Goal: Task Accomplishment & Management: Manage account settings

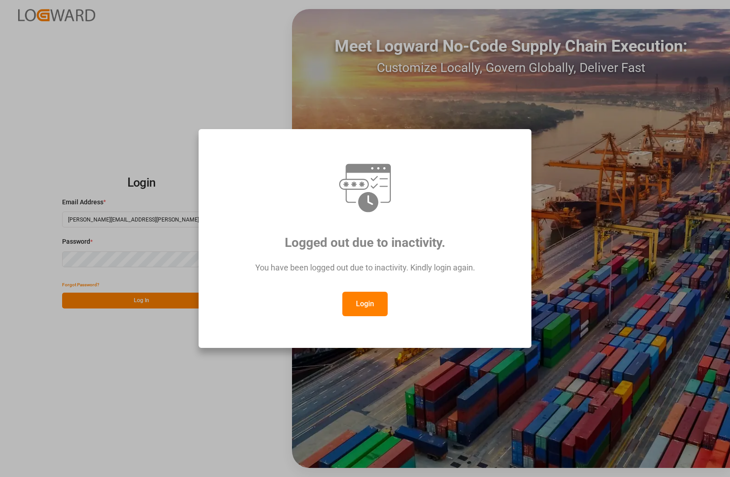
click at [367, 311] on button "Login" at bounding box center [364, 304] width 45 height 24
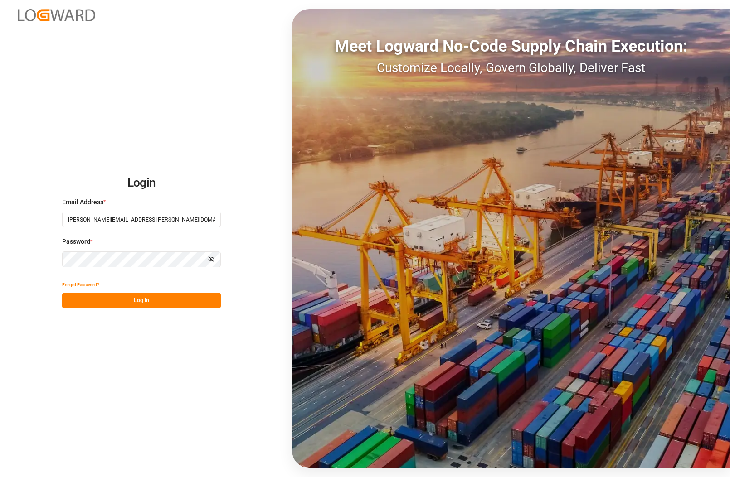
click at [30, 260] on div "Login Email Address * [PERSON_NAME][EMAIL_ADDRESS][PERSON_NAME][DOMAIN_NAME] Pa…" at bounding box center [365, 238] width 730 height 477
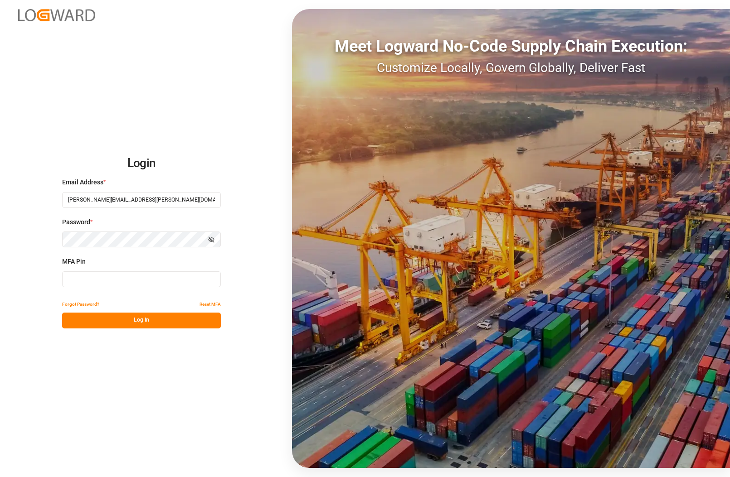
click at [105, 280] on input at bounding box center [141, 279] width 159 height 16
type input "512465"
click at [126, 323] on button "Log In" at bounding box center [141, 321] width 159 height 16
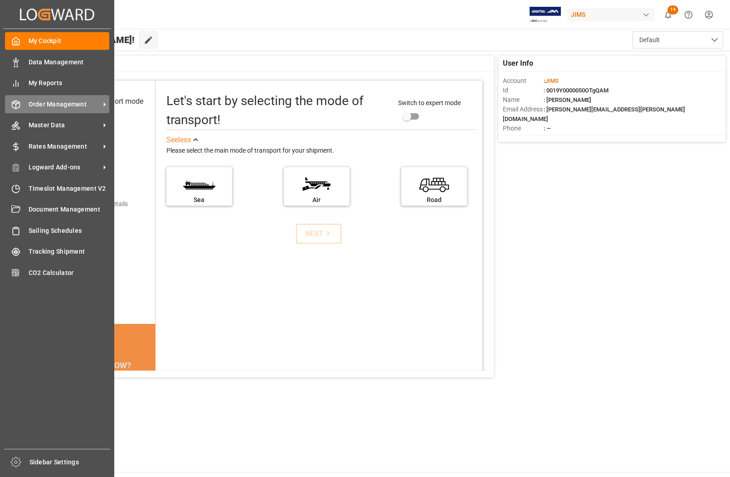
click at [48, 102] on span "Order Management" at bounding box center [65, 105] width 72 height 10
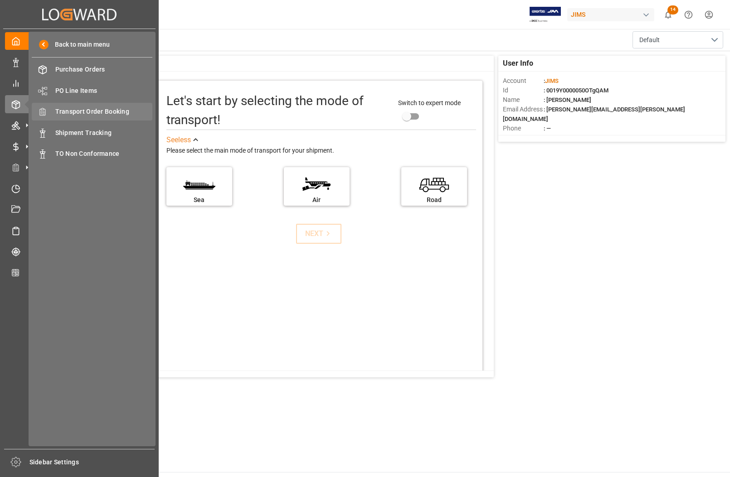
click at [81, 110] on span "Transport Order Booking" at bounding box center [103, 112] width 97 height 10
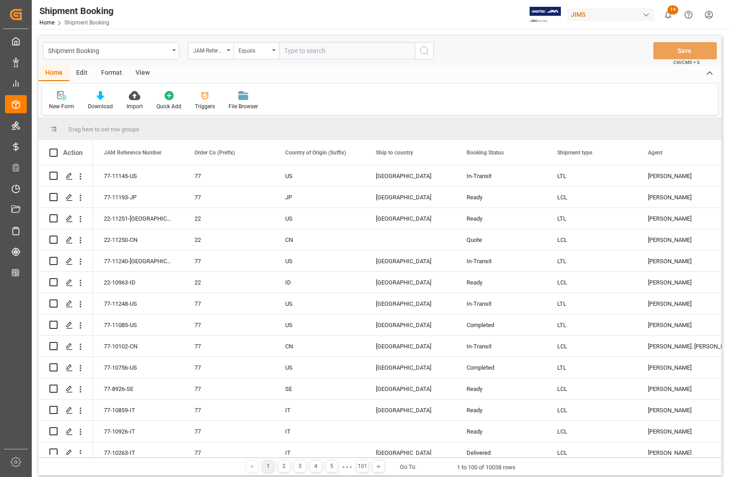
click at [313, 46] on input "text" at bounding box center [347, 50] width 136 height 17
type input "77-10801-[GEOGRAPHIC_DATA]"
click at [425, 48] on icon "search button" at bounding box center [424, 50] width 11 height 11
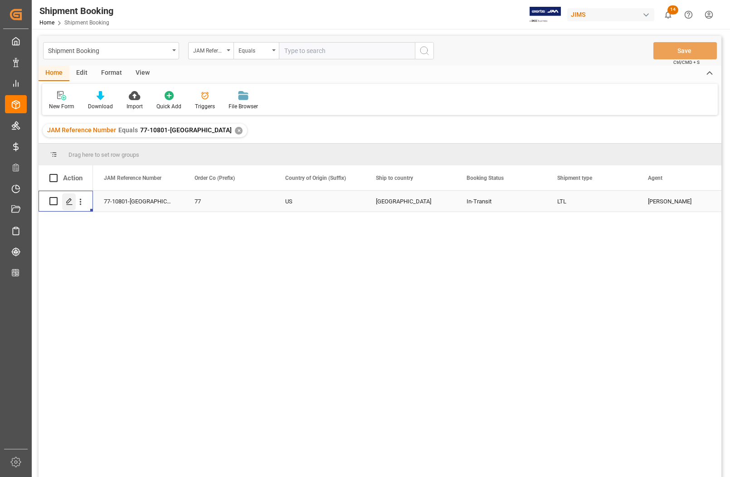
click at [72, 204] on icon "Press SPACE to select this row." at bounding box center [69, 201] width 7 height 7
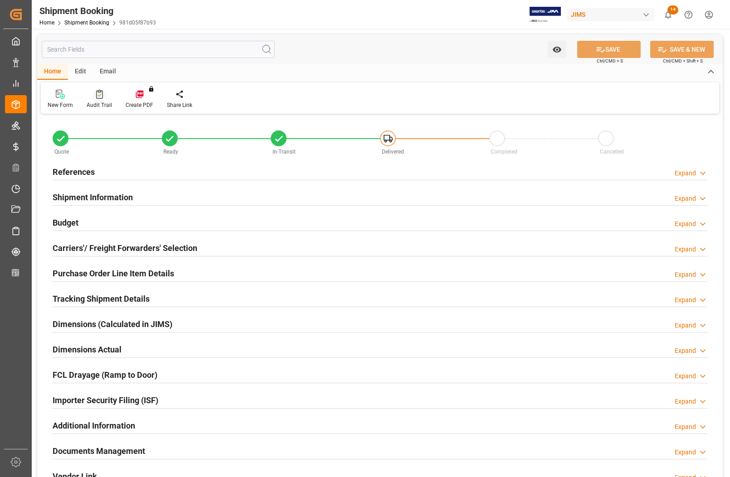
type input "0"
click at [76, 171] on h2 "References" at bounding box center [74, 172] width 42 height 12
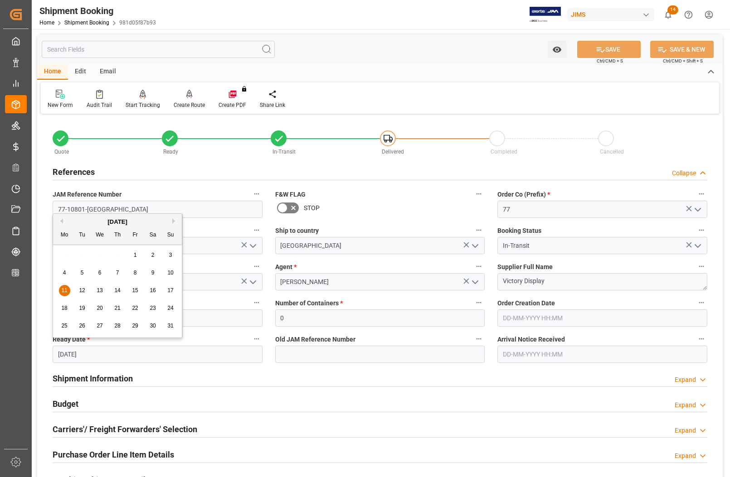
click at [102, 354] on input "[DATE]" at bounding box center [158, 354] width 210 height 17
click at [174, 221] on button "Next Month" at bounding box center [174, 220] width 5 height 5
click at [63, 310] on span "22" at bounding box center [64, 308] width 6 height 6
type input "[DATE]"
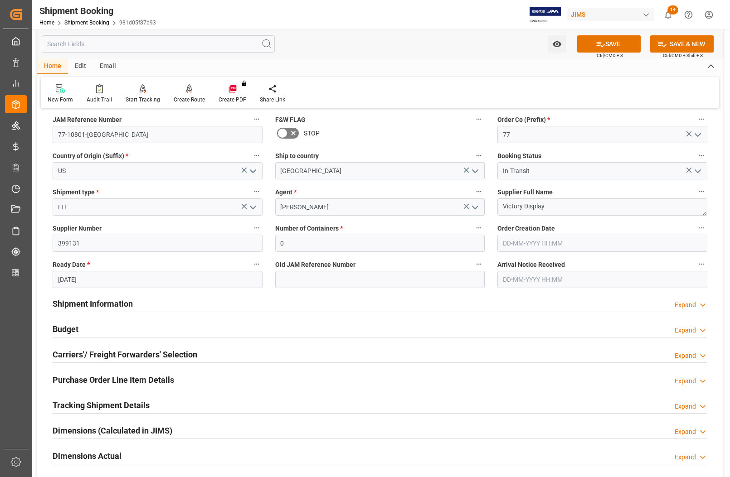
scroll to position [170, 0]
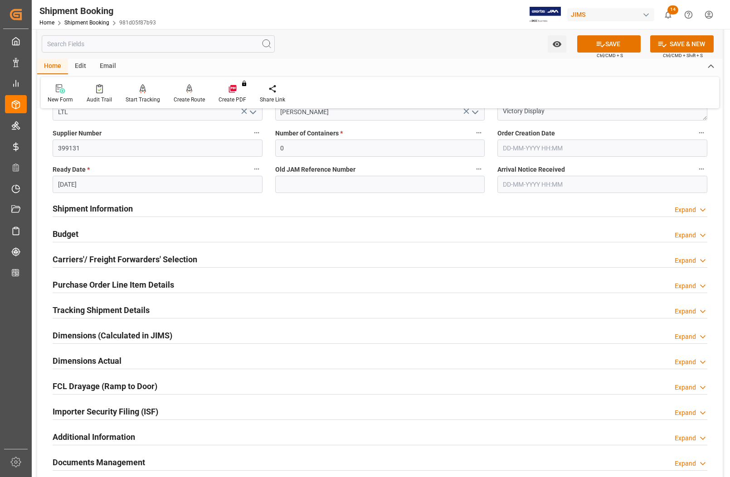
click at [61, 232] on h2 "Budget" at bounding box center [66, 234] width 26 height 12
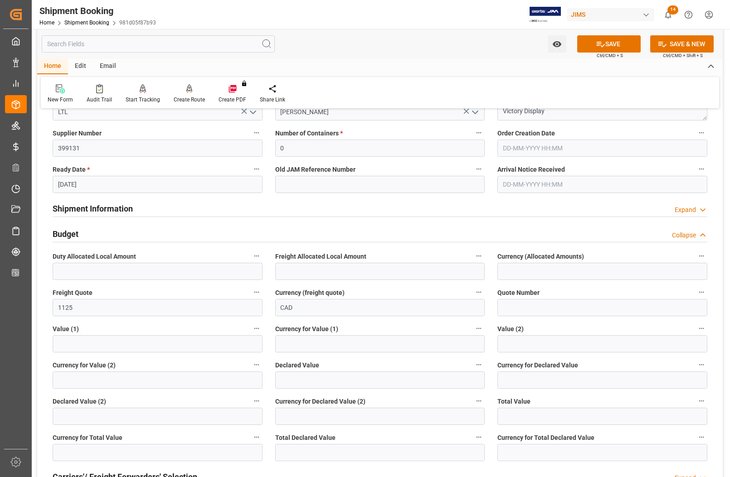
click at [64, 234] on h2 "Budget" at bounding box center [66, 234] width 26 height 12
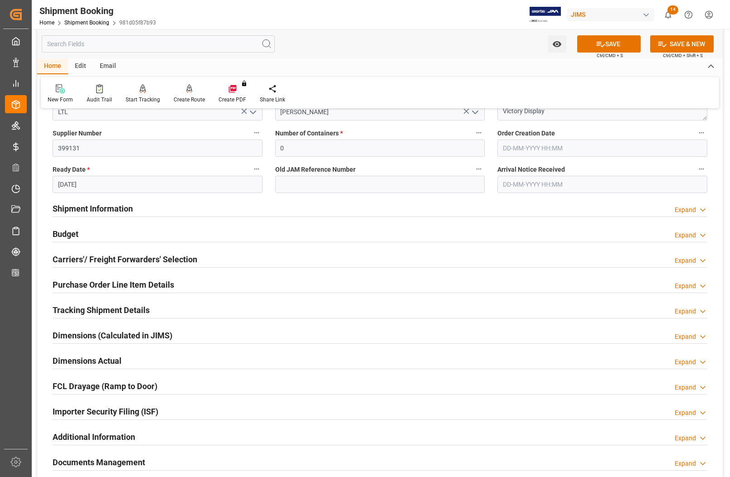
click at [75, 259] on h2 "Carriers'/ Freight Forwarders' Selection" at bounding box center [125, 259] width 145 height 12
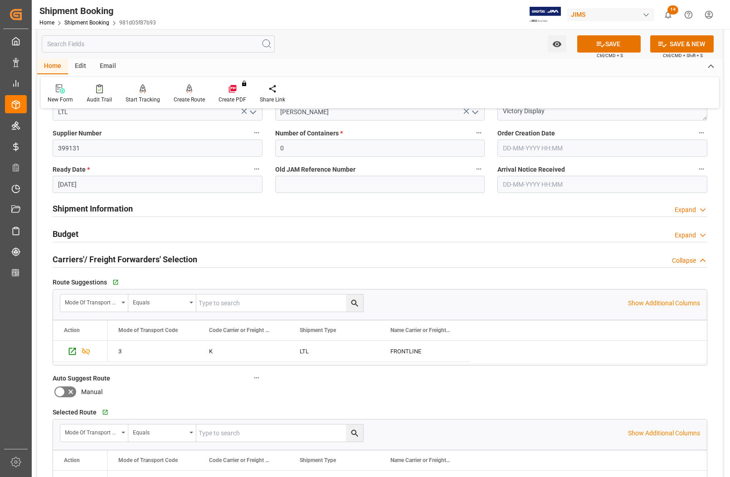
click at [75, 259] on h2 "Carriers'/ Freight Forwarders' Selection" at bounding box center [125, 259] width 145 height 12
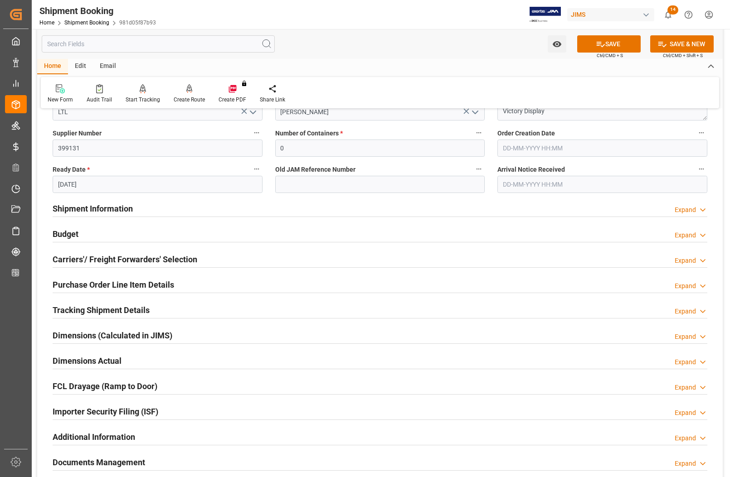
scroll to position [283, 0]
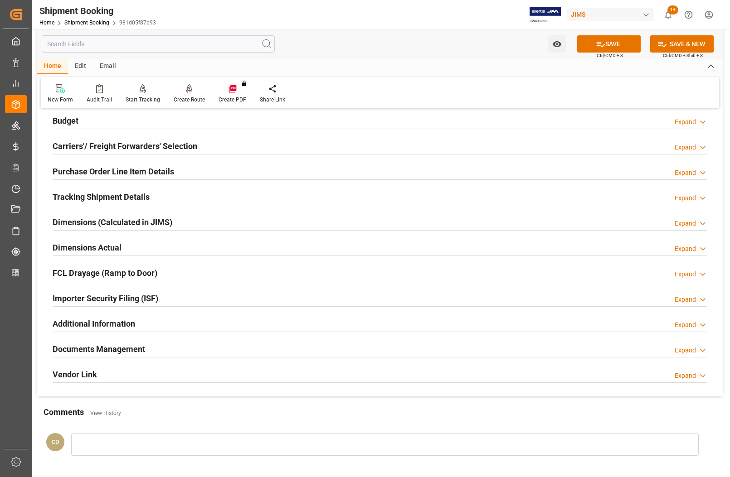
click at [64, 247] on h2 "Dimensions Actual" at bounding box center [87, 248] width 69 height 12
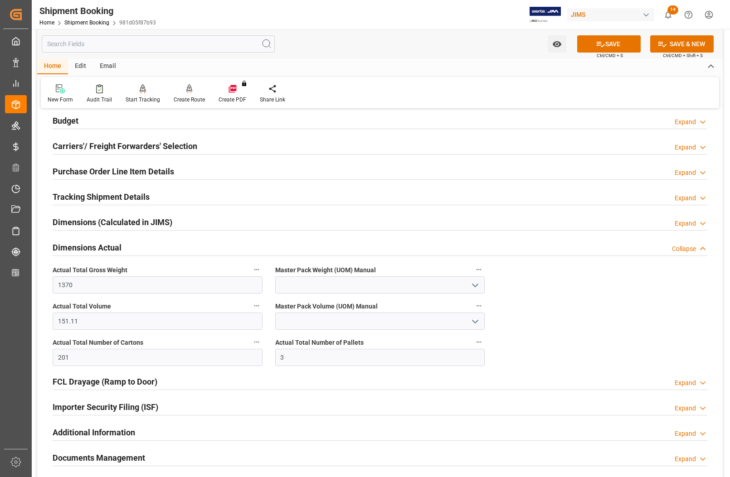
click at [65, 247] on h2 "Dimensions Actual" at bounding box center [87, 248] width 69 height 12
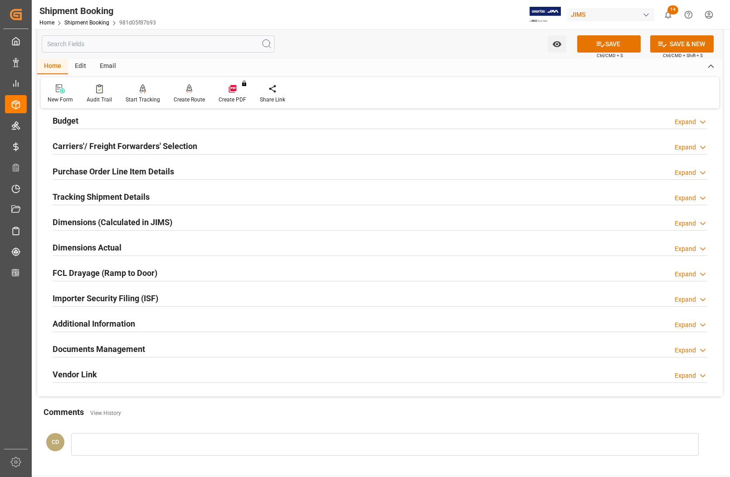
click at [69, 119] on h2 "Budget" at bounding box center [66, 121] width 26 height 12
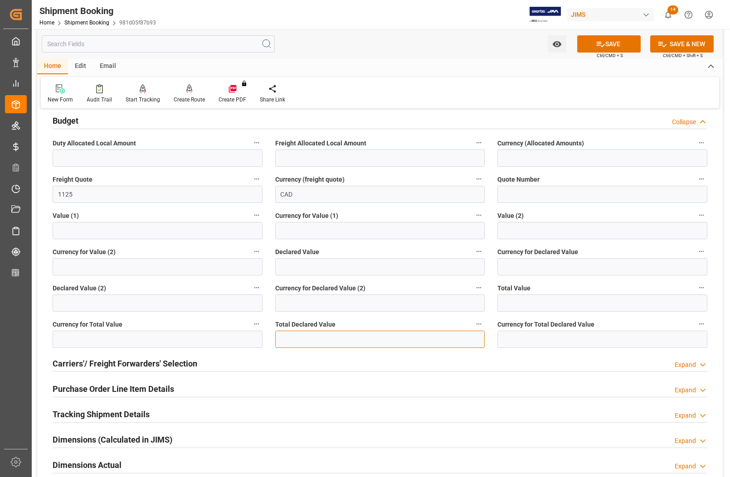
click at [311, 340] on input "text" at bounding box center [380, 339] width 210 height 17
type input "5"
type input "22053"
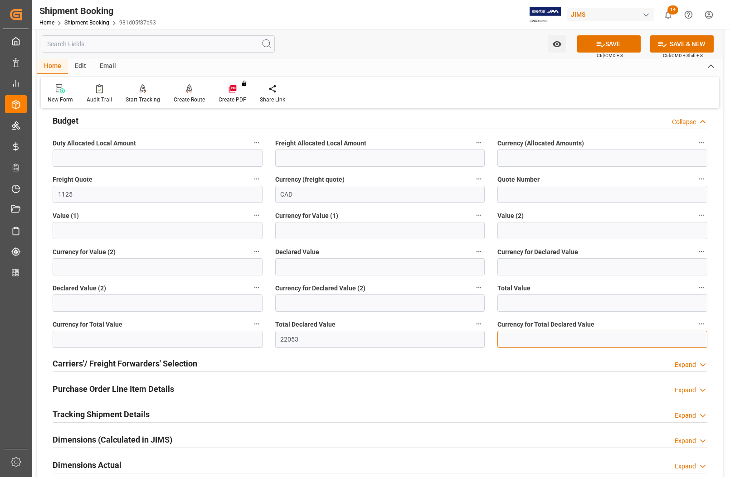
click at [530, 334] on input at bounding box center [602, 339] width 210 height 17
type input "USD"
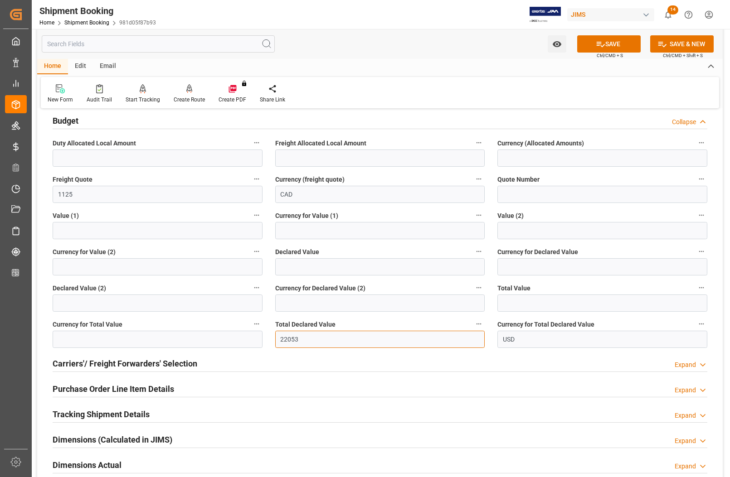
click at [315, 340] on input "22053" at bounding box center [380, 339] width 210 height 17
click at [590, 46] on button "SAVE" at bounding box center [608, 43] width 63 height 17
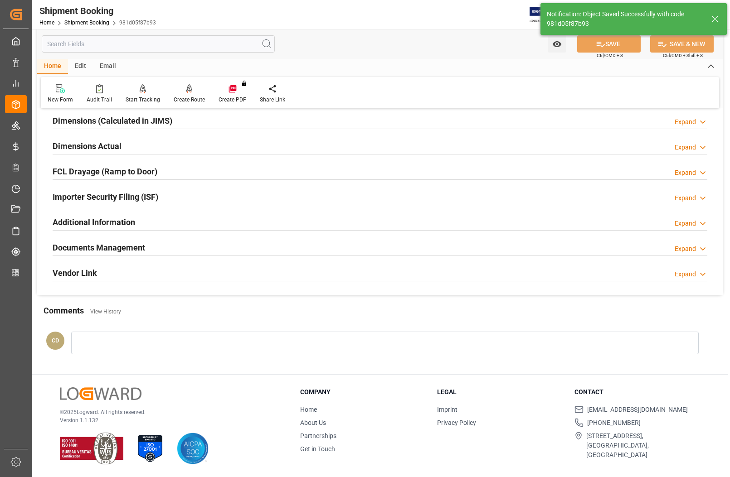
scroll to position [102, 0]
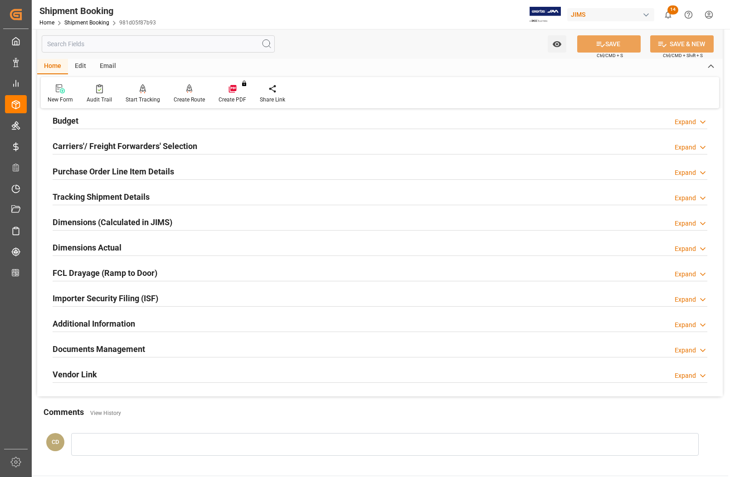
click at [106, 350] on h2 "Documents Management" at bounding box center [99, 349] width 92 height 12
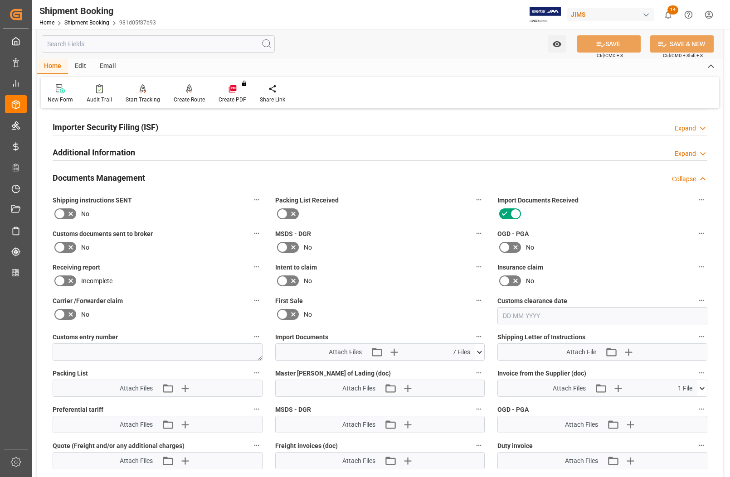
scroll to position [329, 0]
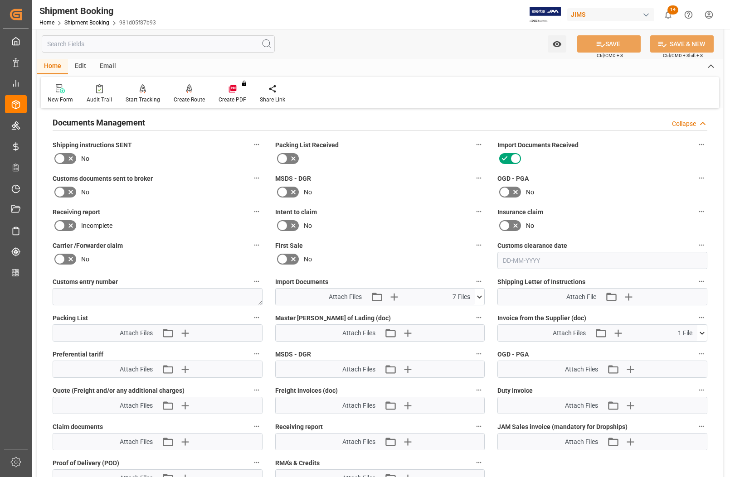
click at [58, 190] on icon at bounding box center [59, 192] width 11 height 11
click at [0, 0] on input "checkbox" at bounding box center [0, 0] width 0 height 0
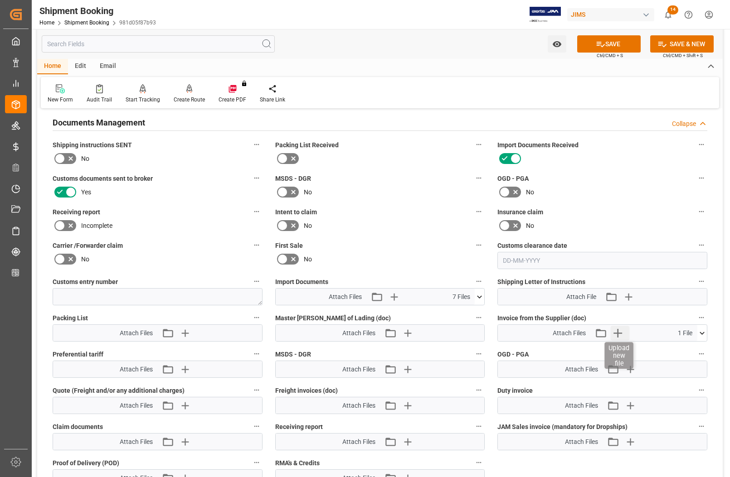
click at [617, 331] on icon "button" at bounding box center [617, 333] width 9 height 9
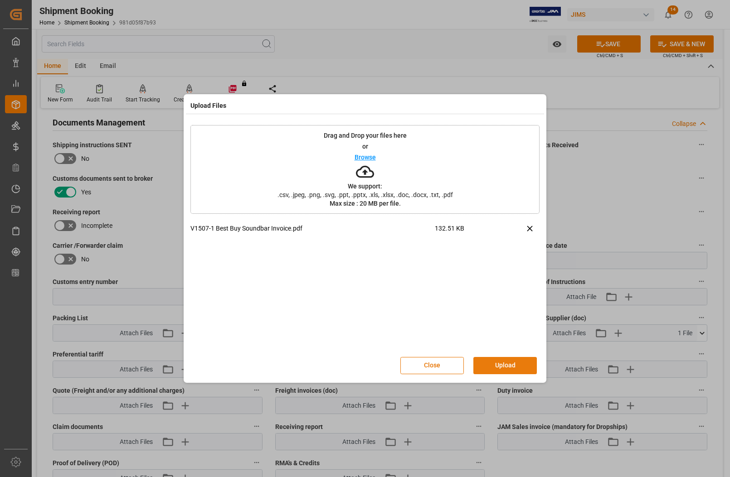
click at [499, 370] on button "Upload" at bounding box center [504, 365] width 63 height 17
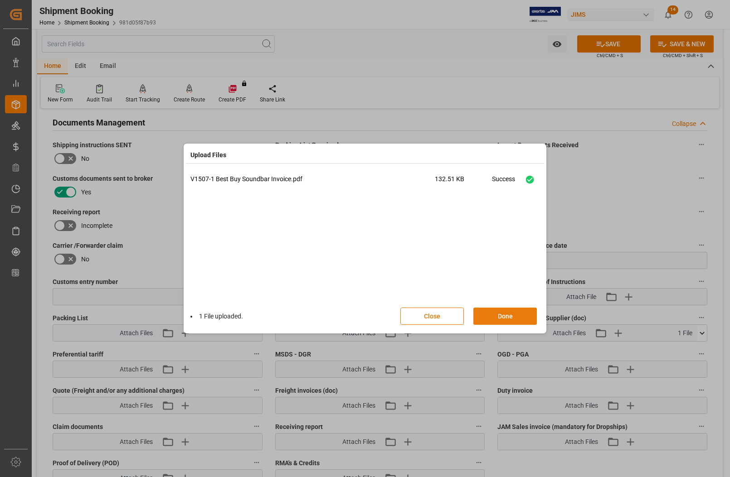
click at [490, 317] on button "Done" at bounding box center [504, 316] width 63 height 17
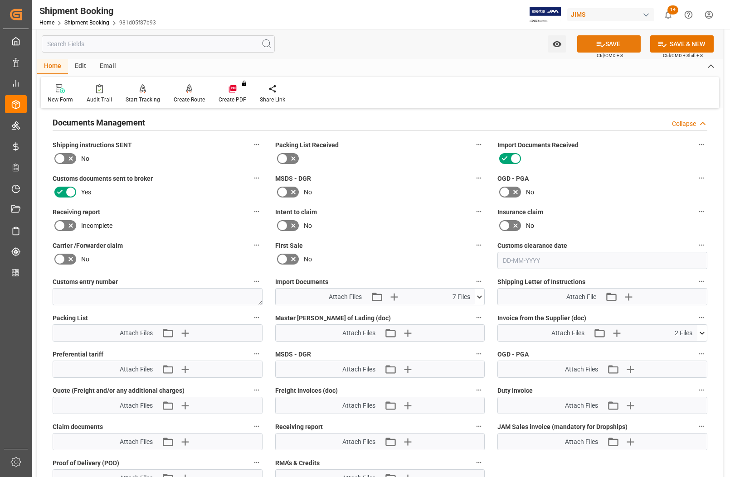
click at [605, 46] on button "SAVE" at bounding box center [608, 43] width 63 height 17
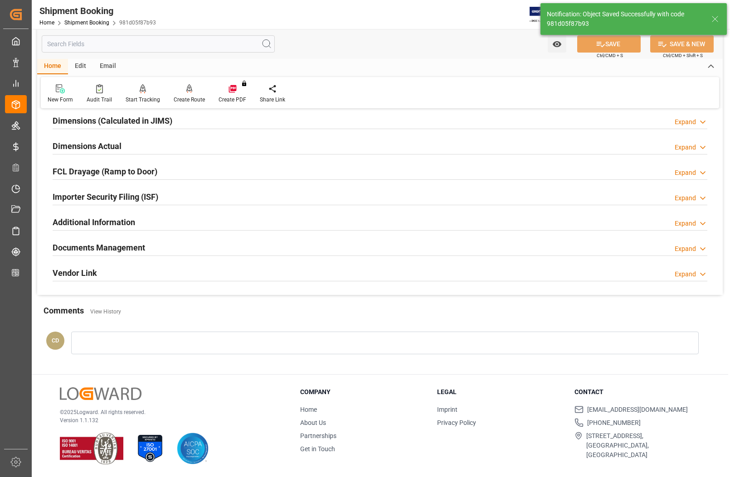
scroll to position [204, 0]
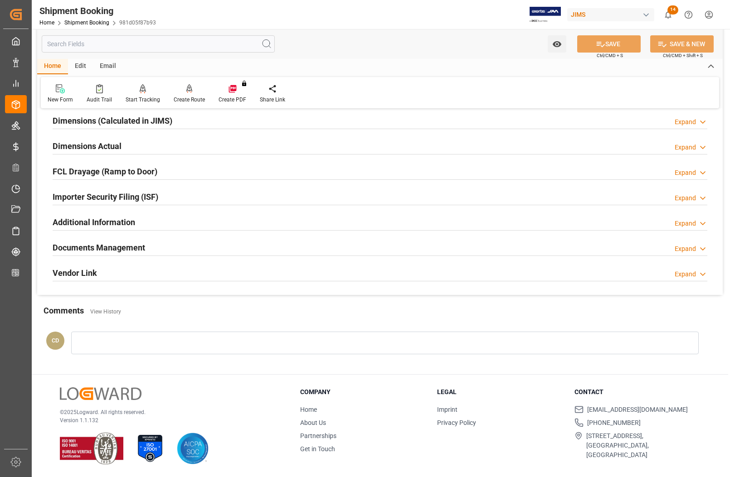
click at [120, 251] on h2 "Documents Management" at bounding box center [99, 248] width 92 height 12
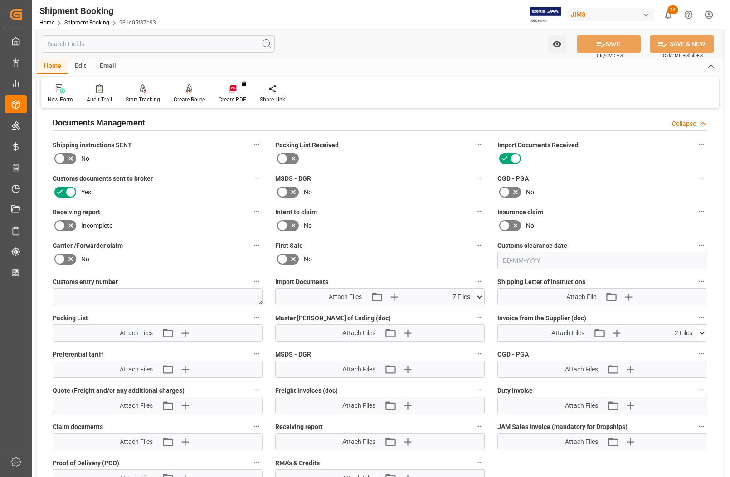
click at [479, 293] on icon at bounding box center [479, 297] width 10 height 10
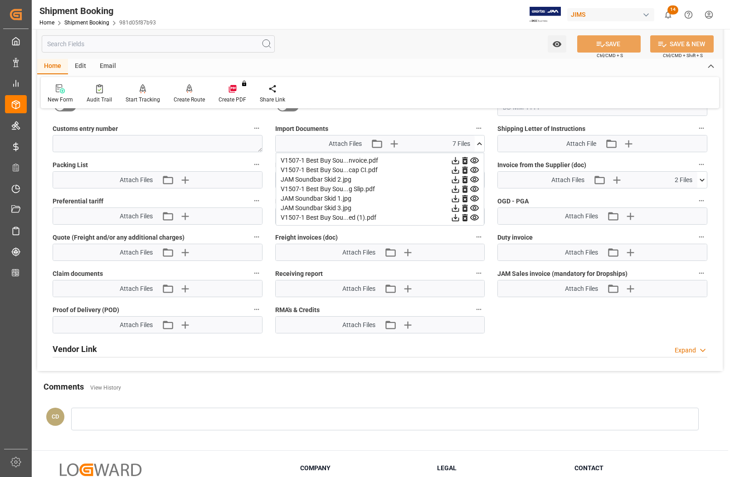
scroll to position [498, 0]
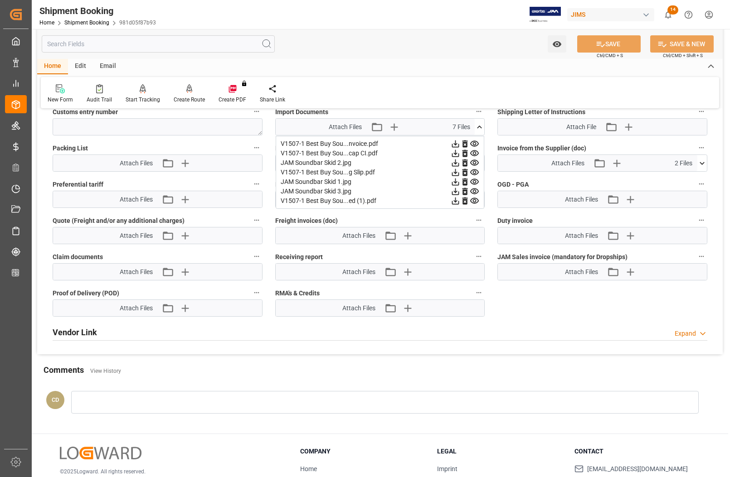
click at [465, 141] on icon at bounding box center [464, 143] width 5 height 7
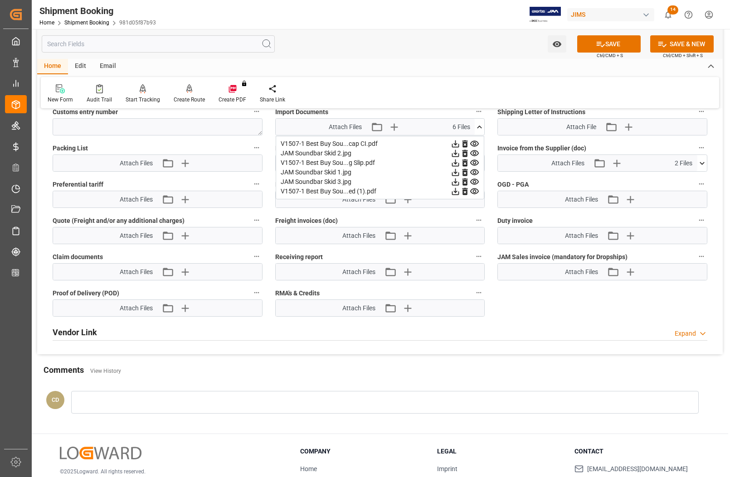
click at [465, 141] on icon at bounding box center [464, 143] width 5 height 7
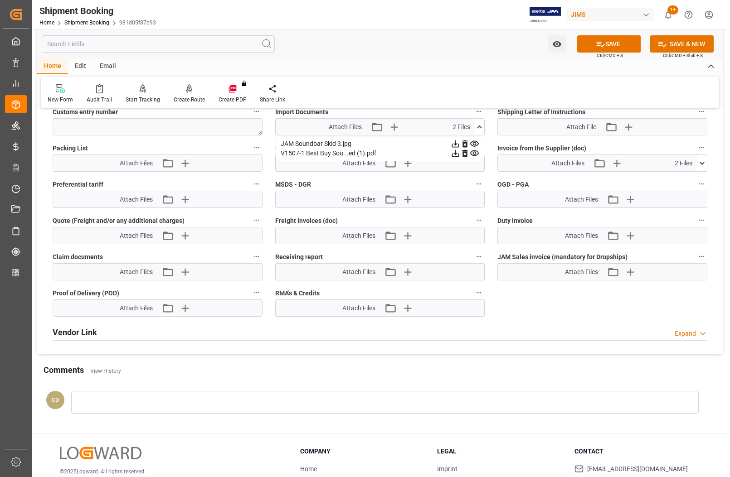
click at [465, 141] on icon at bounding box center [464, 143] width 5 height 7
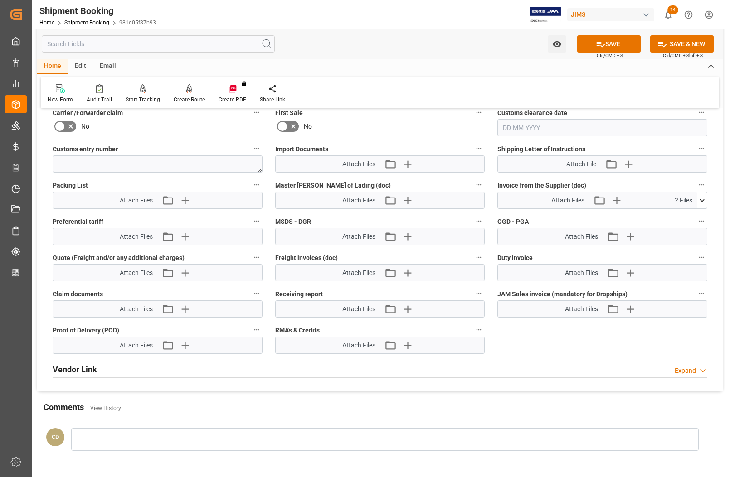
scroll to position [442, 0]
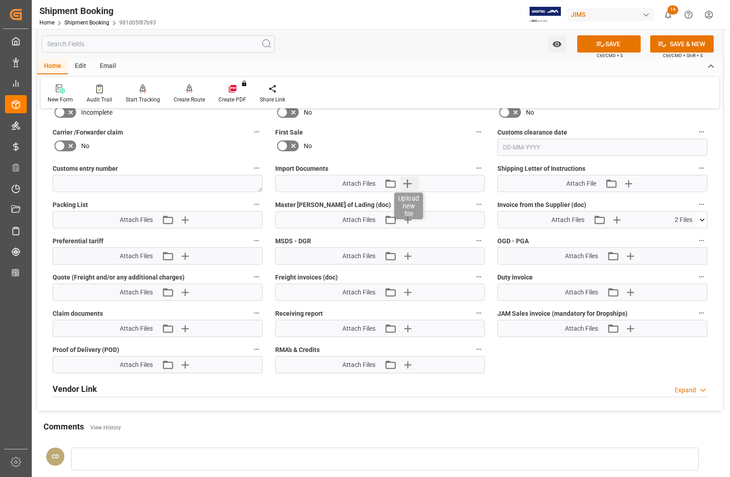
click at [406, 182] on icon "button" at bounding box center [407, 183] width 9 height 9
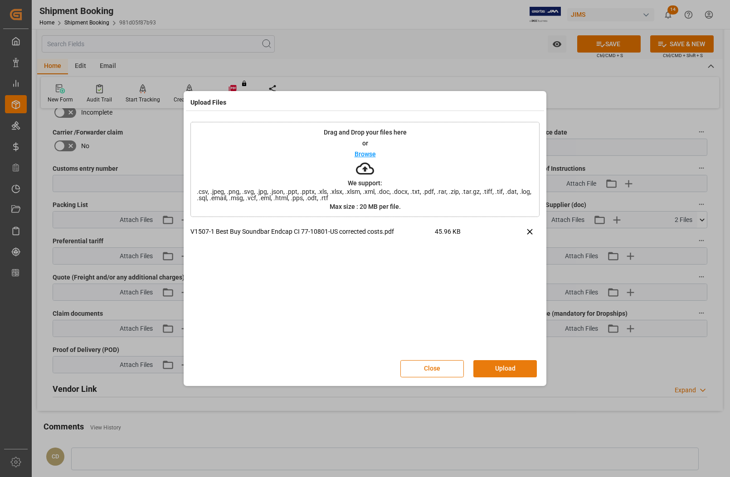
click at [488, 369] on button "Upload" at bounding box center [504, 368] width 63 height 17
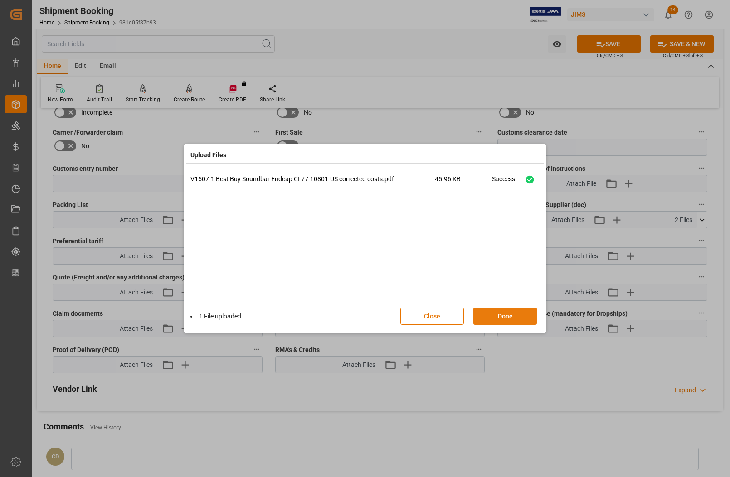
click at [499, 318] on button "Done" at bounding box center [504, 316] width 63 height 17
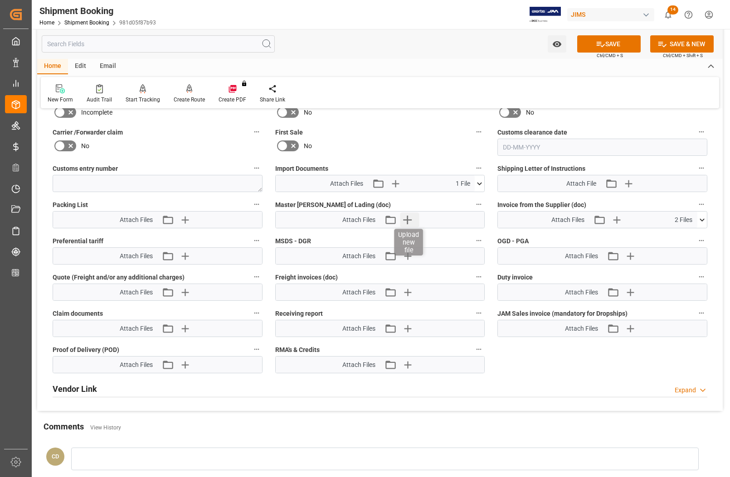
click at [407, 218] on icon "button" at bounding box center [407, 220] width 9 height 9
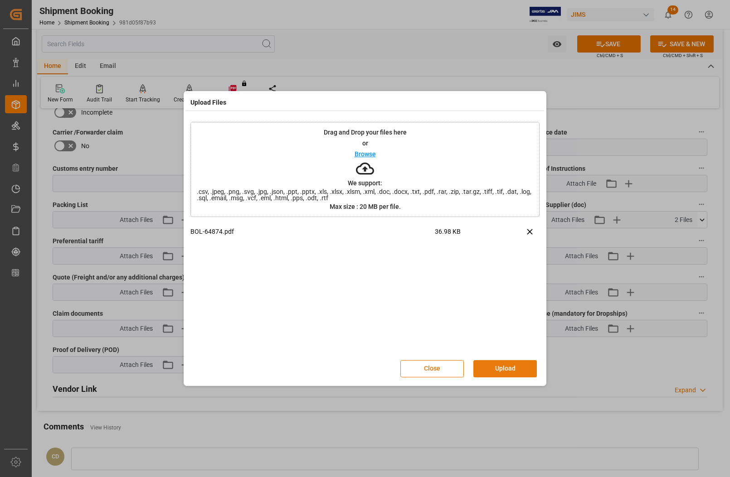
click at [498, 365] on button "Upload" at bounding box center [504, 368] width 63 height 17
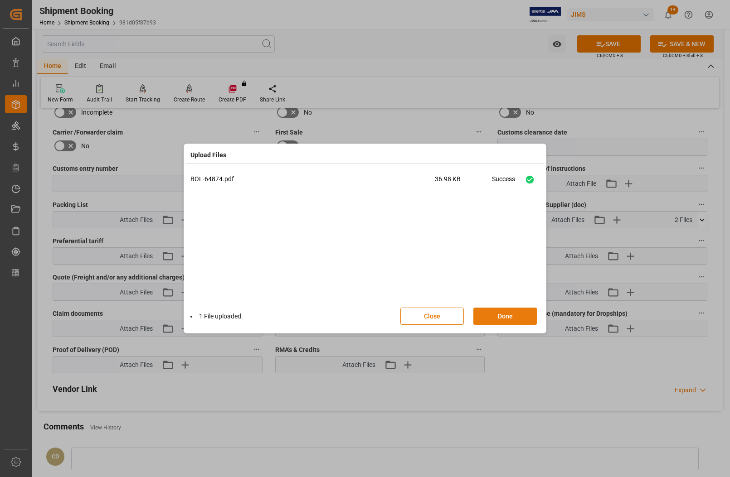
click at [497, 313] on button "Done" at bounding box center [504, 316] width 63 height 17
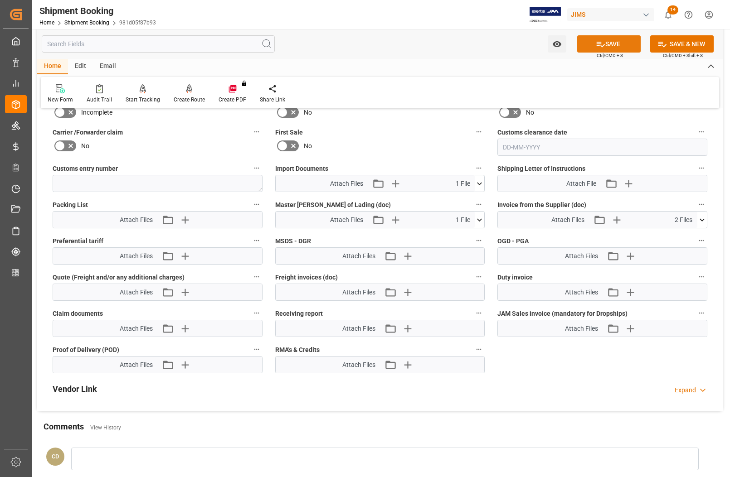
click at [608, 42] on button "SAVE" at bounding box center [608, 43] width 63 height 17
click at [476, 218] on icon at bounding box center [479, 220] width 10 height 10
click at [186, 216] on icon "button" at bounding box center [185, 220] width 15 height 15
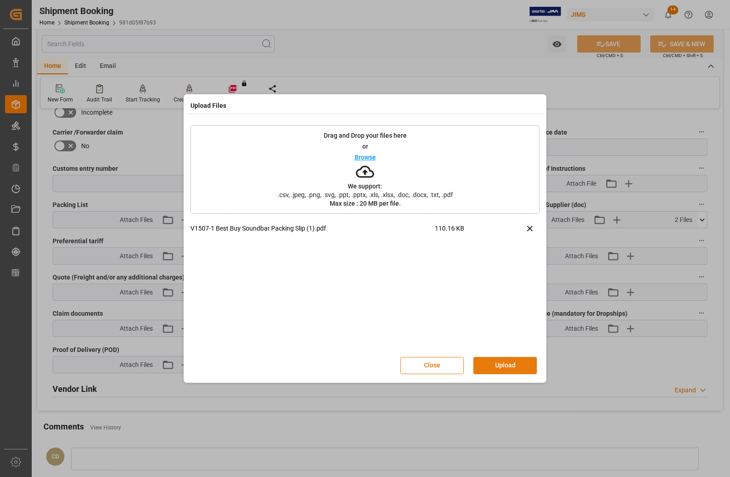
click at [517, 369] on button "Upload" at bounding box center [504, 365] width 63 height 17
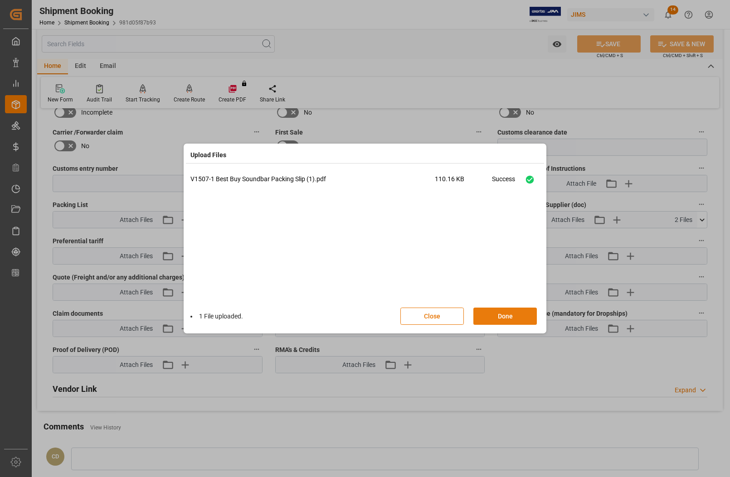
click at [501, 318] on button "Done" at bounding box center [504, 316] width 63 height 17
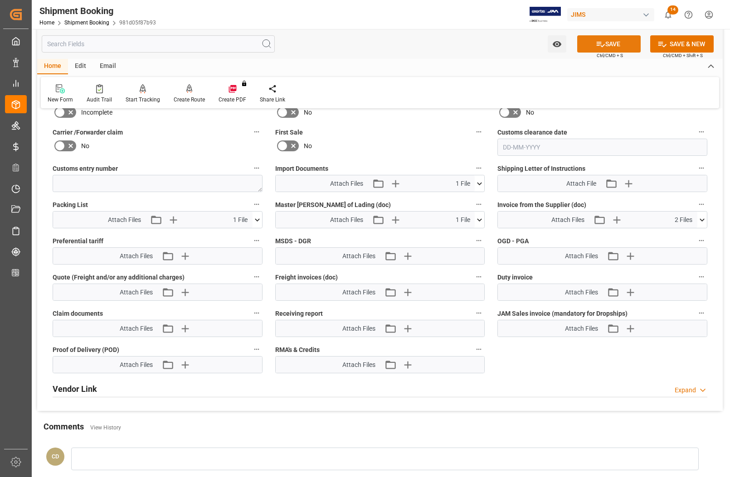
click at [593, 46] on button "SAVE" at bounding box center [608, 43] width 63 height 17
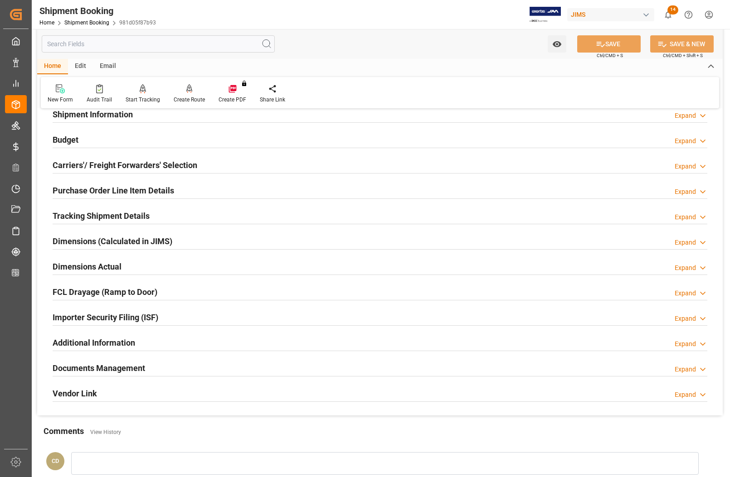
scroll to position [170, 0]
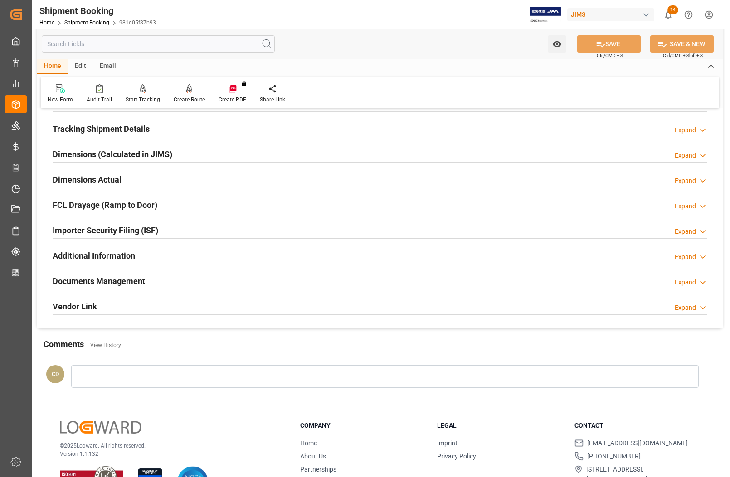
click at [94, 282] on h2 "Documents Management" at bounding box center [99, 281] width 92 height 12
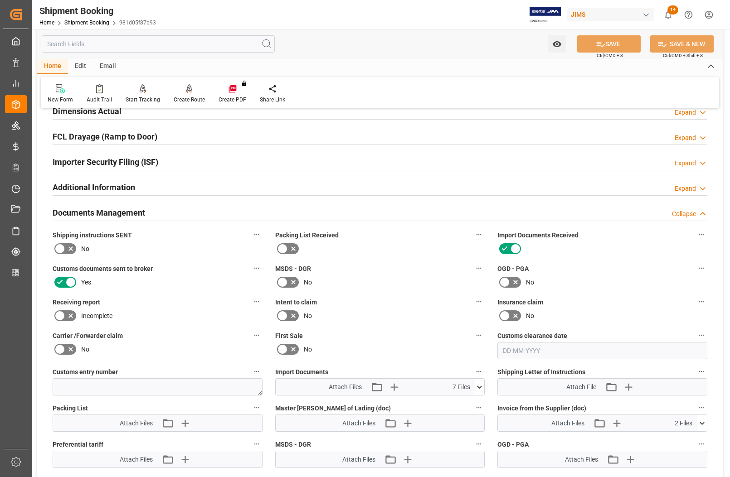
scroll to position [227, 0]
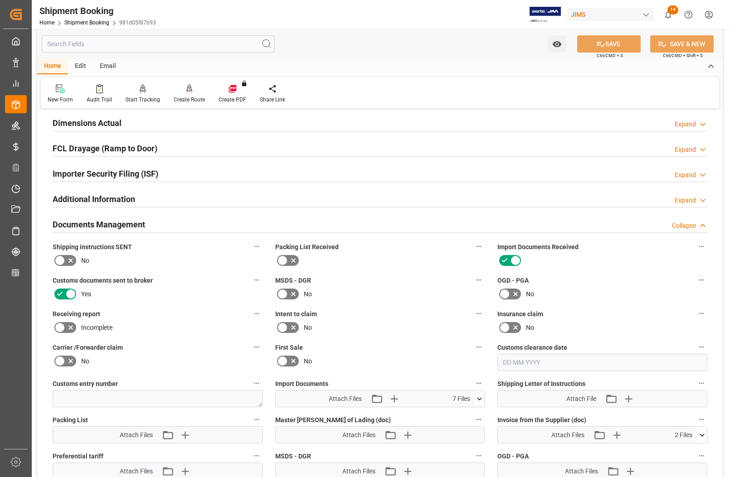
click at [288, 262] on icon at bounding box center [293, 260] width 11 height 11
click at [0, 0] on input "checkbox" at bounding box center [0, 0] width 0 height 0
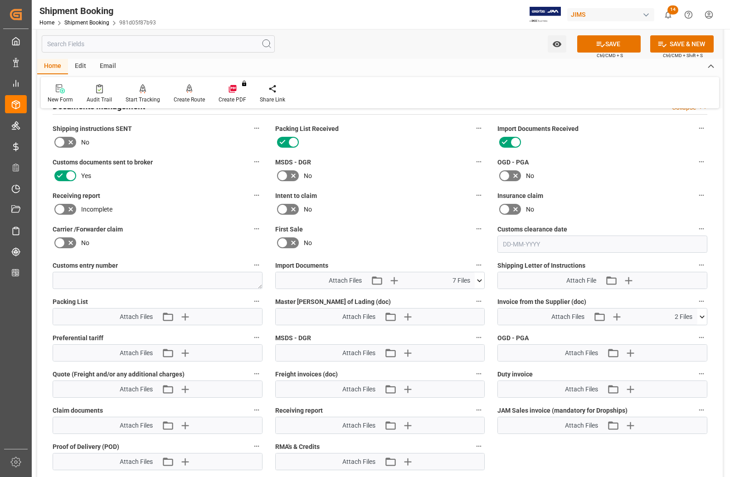
scroll to position [453, 0]
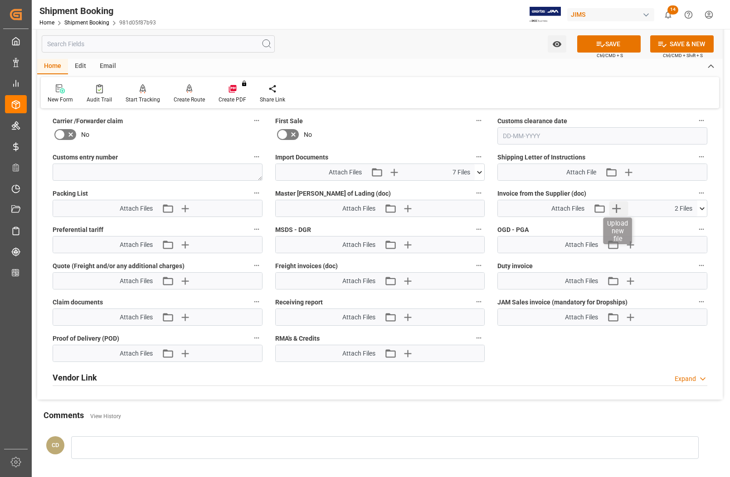
click at [612, 206] on icon "button" at bounding box center [616, 208] width 15 height 15
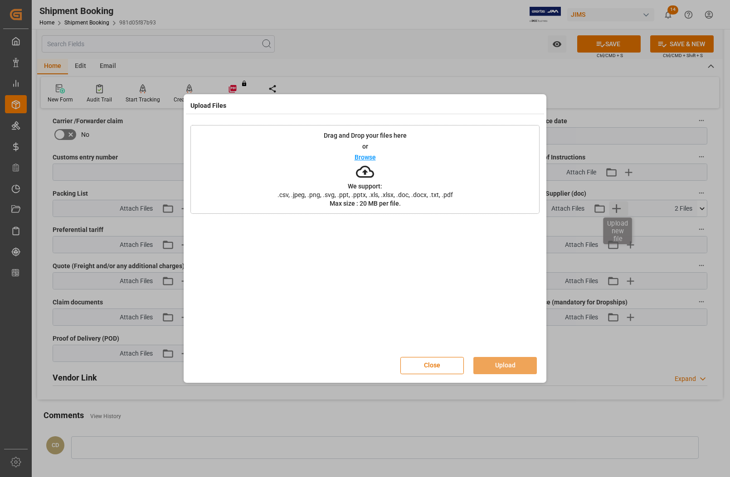
click at [612, 206] on div "Upload Files Drag and Drop your files here or Browse We support: .csv, .jpeg, .…" at bounding box center [365, 238] width 730 height 477
click at [434, 363] on button "Close" at bounding box center [431, 365] width 63 height 17
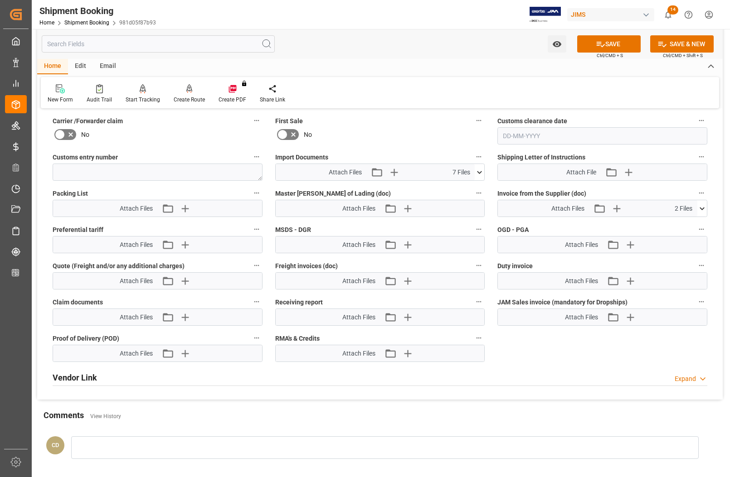
click at [702, 208] on icon at bounding box center [701, 208] width 5 height 3
click at [477, 171] on icon at bounding box center [479, 172] width 5 height 3
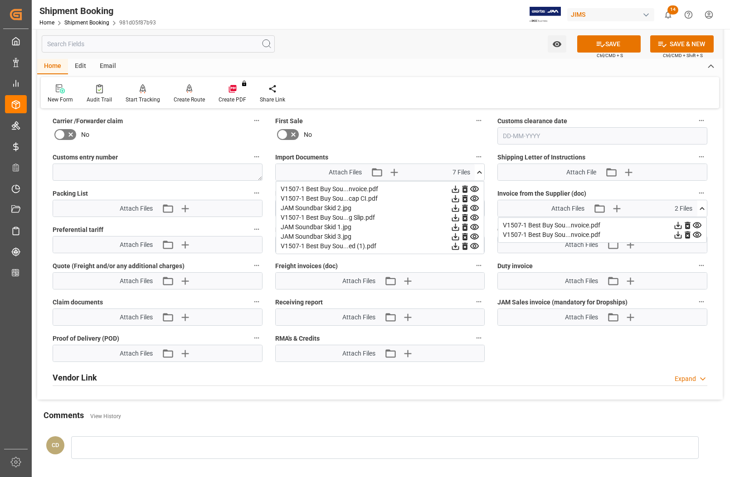
click at [465, 186] on icon at bounding box center [465, 189] width 10 height 10
click at [465, 195] on icon at bounding box center [464, 198] width 5 height 7
click at [465, 189] on icon at bounding box center [465, 189] width 10 height 10
click at [464, 189] on icon at bounding box center [465, 189] width 10 height 10
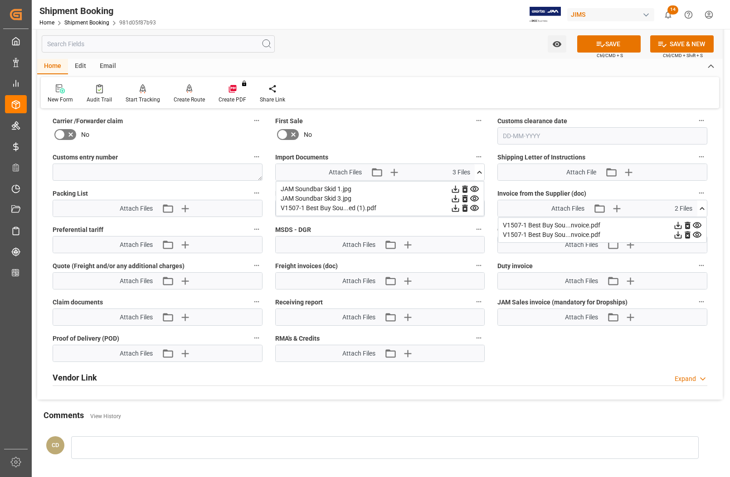
click at [464, 189] on icon at bounding box center [465, 189] width 10 height 10
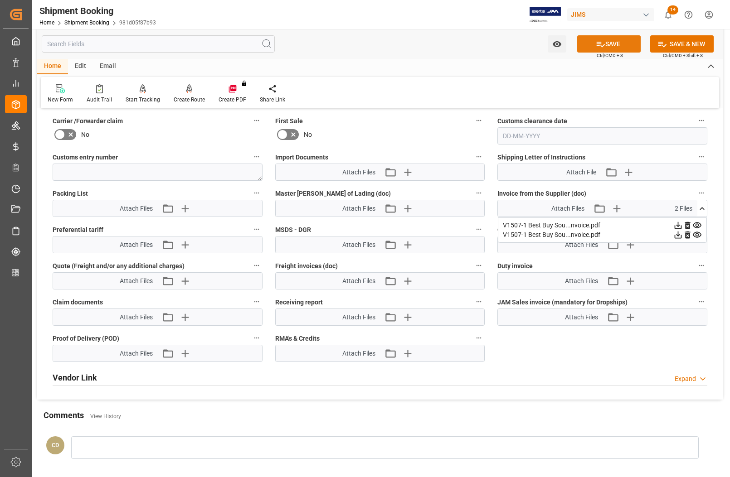
click at [583, 44] on button "SAVE" at bounding box center [608, 43] width 63 height 17
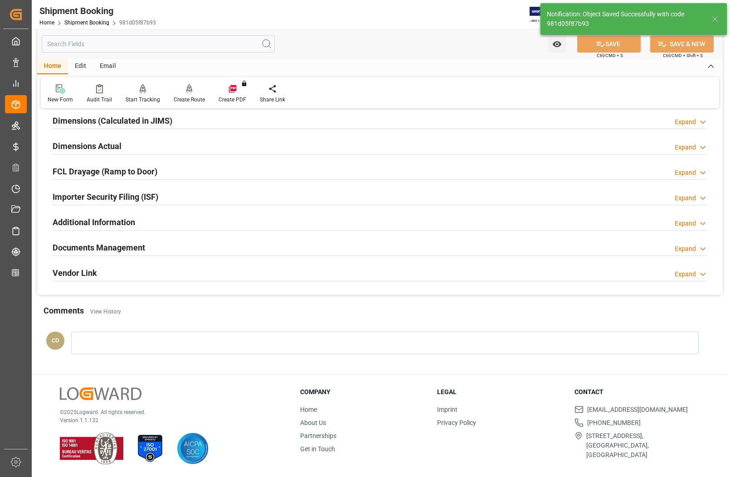
scroll to position [100, 0]
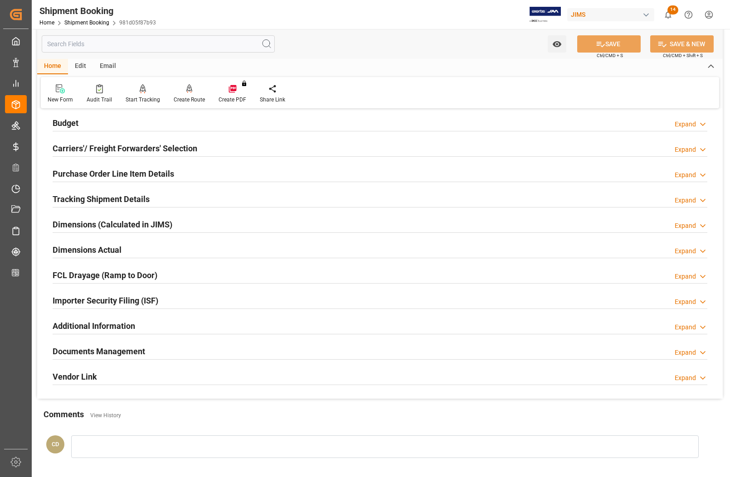
click at [94, 350] on h2 "Documents Management" at bounding box center [99, 351] width 92 height 12
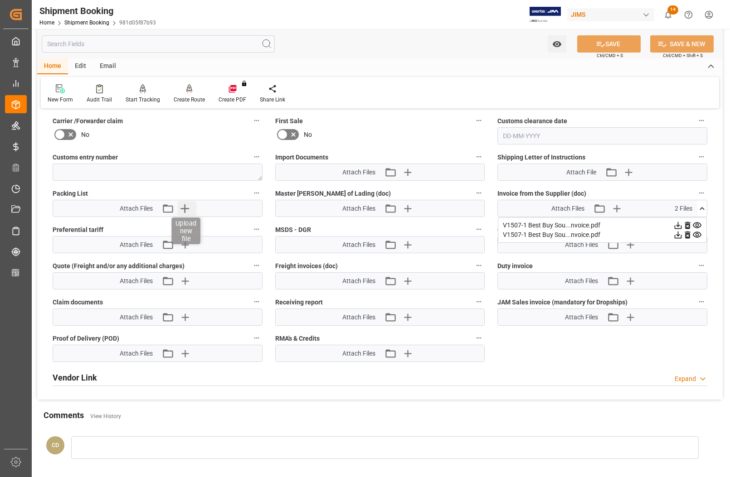
click at [185, 207] on icon "button" at bounding box center [185, 208] width 9 height 9
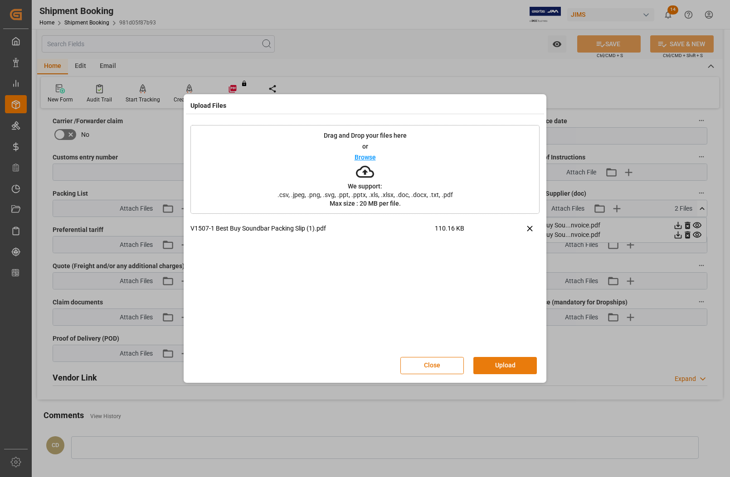
click at [510, 361] on button "Upload" at bounding box center [504, 365] width 63 height 17
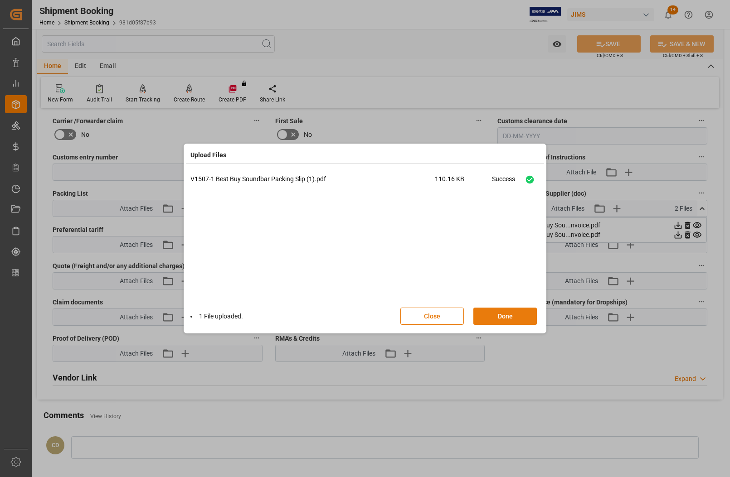
click at [510, 322] on button "Done" at bounding box center [504, 316] width 63 height 17
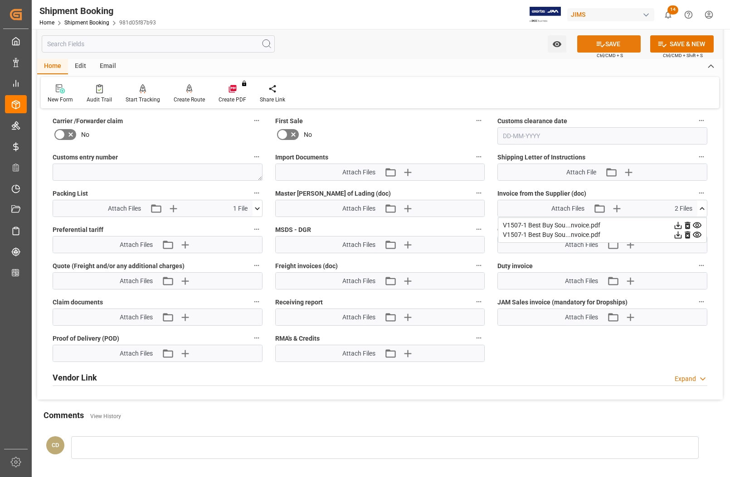
click at [611, 46] on button "SAVE" at bounding box center [608, 43] width 63 height 17
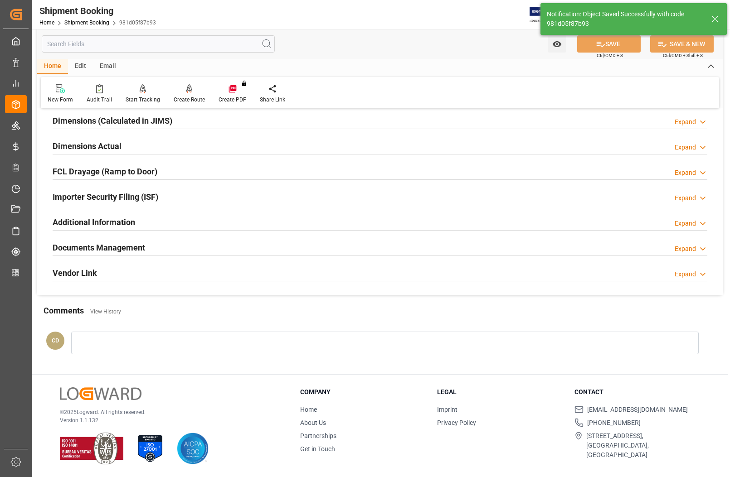
scroll to position [100, 0]
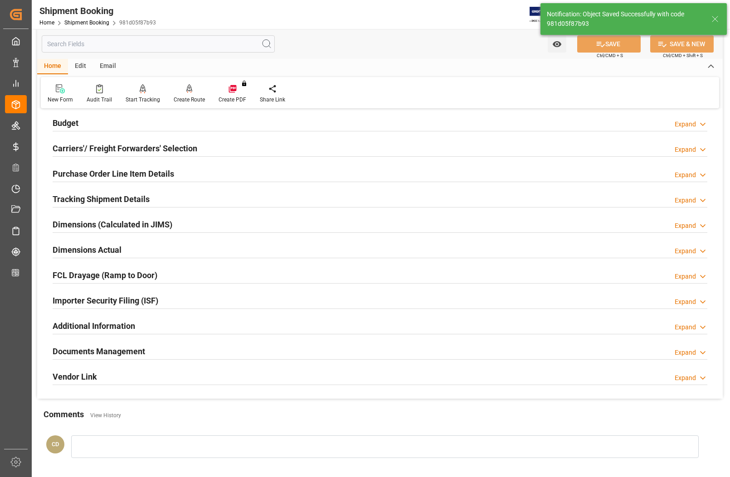
click at [82, 350] on h2 "Documents Management" at bounding box center [99, 351] width 92 height 12
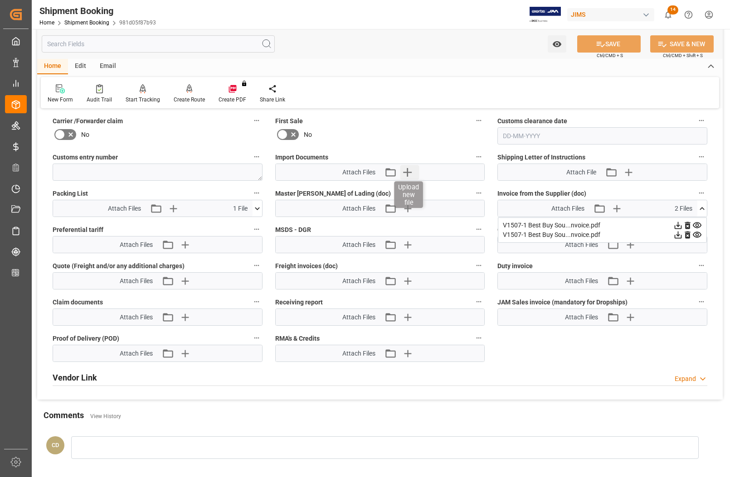
click at [407, 170] on icon "button" at bounding box center [407, 172] width 9 height 9
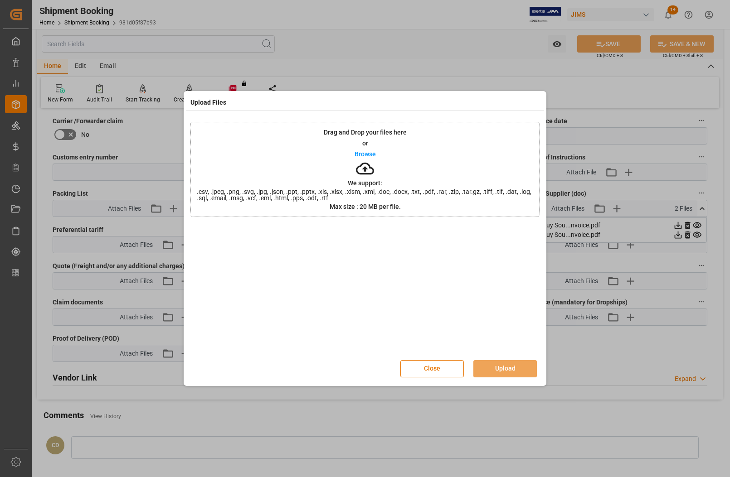
click at [139, 205] on div "Upload Files Drag and Drop your files here or Browse We support: .csv, .jpeg, .…" at bounding box center [365, 238] width 730 height 477
click at [502, 362] on button "Upload" at bounding box center [504, 368] width 63 height 17
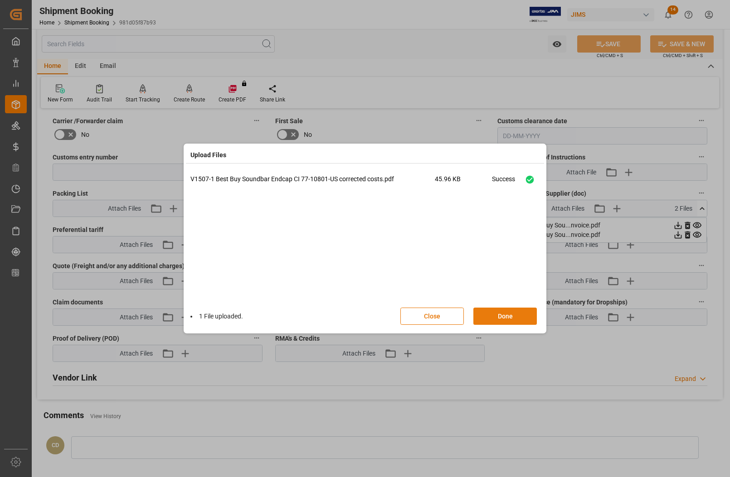
click at [497, 313] on button "Done" at bounding box center [504, 316] width 63 height 17
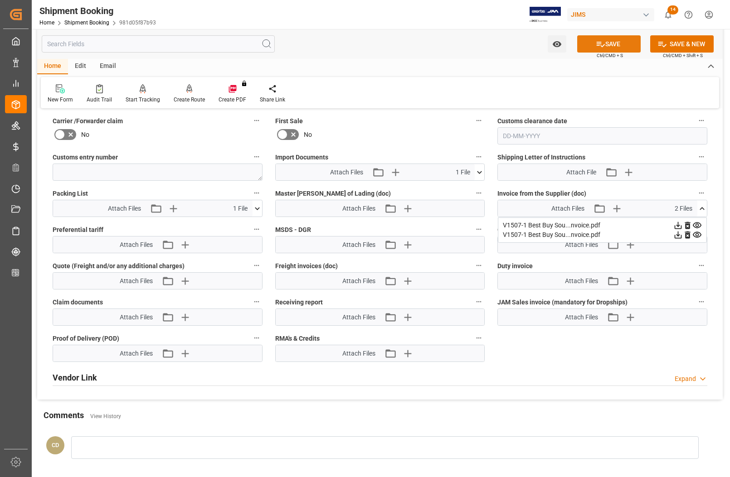
click at [607, 44] on button "SAVE" at bounding box center [608, 43] width 63 height 17
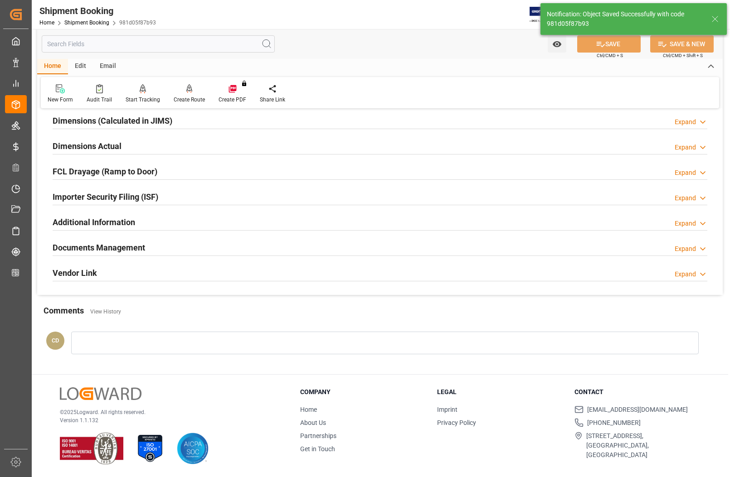
scroll to position [100, 0]
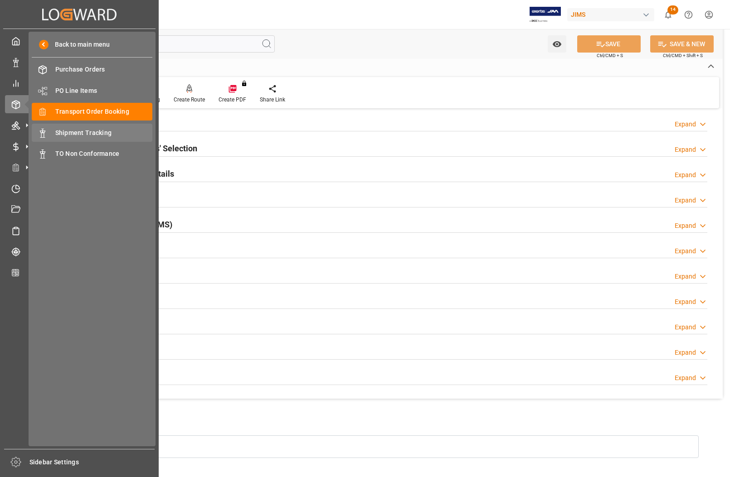
click at [69, 131] on span "Shipment Tracking" at bounding box center [103, 133] width 97 height 10
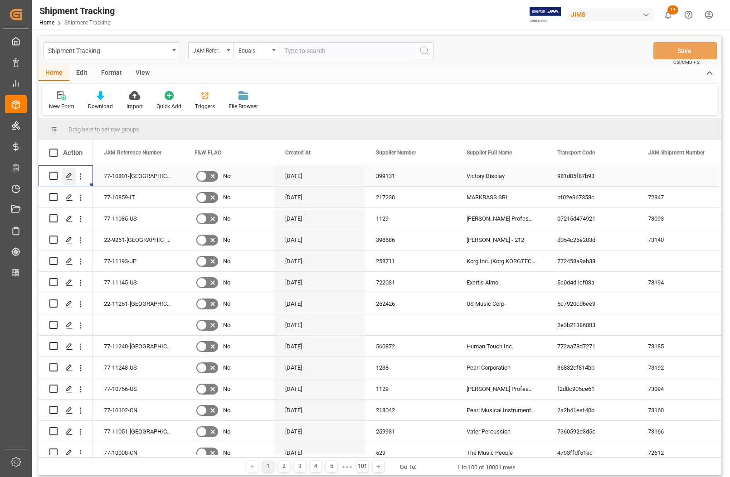
click at [66, 176] on icon "Press SPACE to select this row." at bounding box center [69, 176] width 7 height 7
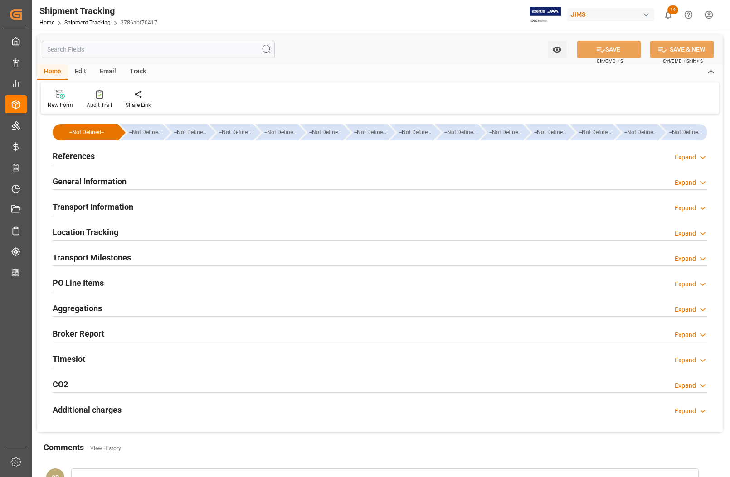
type input "29-08-2025"
click at [73, 155] on h2 "References" at bounding box center [74, 156] width 42 height 12
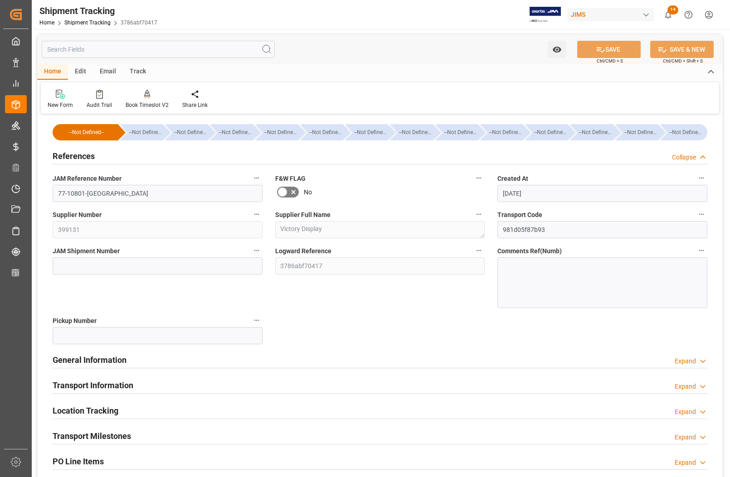
click at [510, 261] on div at bounding box center [602, 282] width 210 height 51
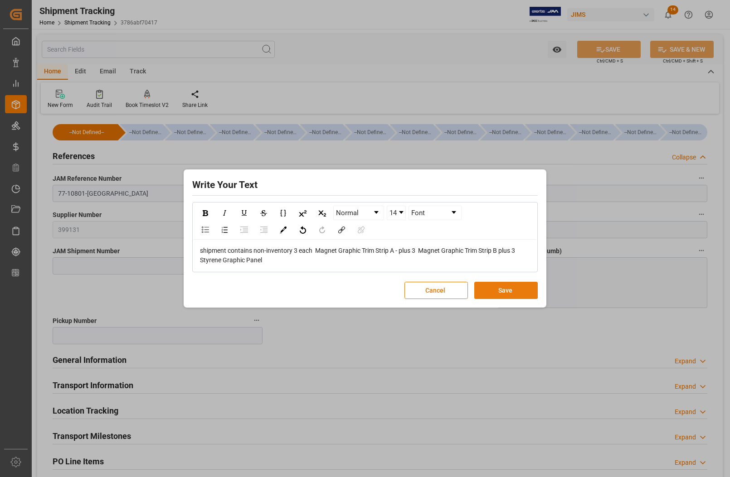
click at [495, 290] on button "Save" at bounding box center [505, 290] width 63 height 17
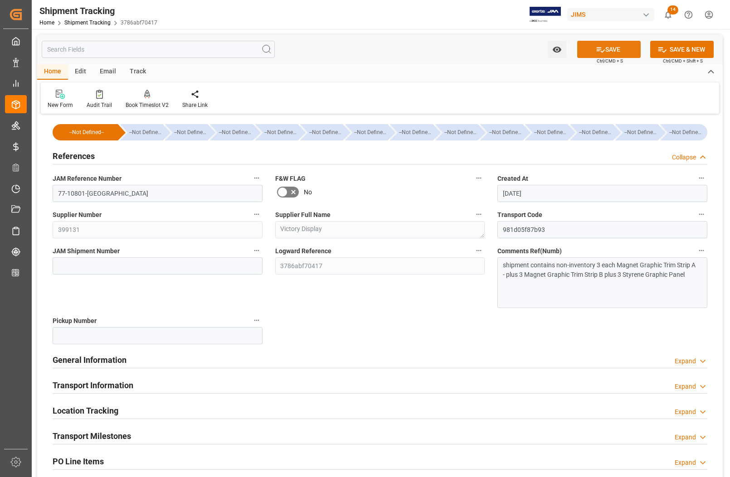
click at [604, 48] on button "SAVE" at bounding box center [608, 49] width 63 height 17
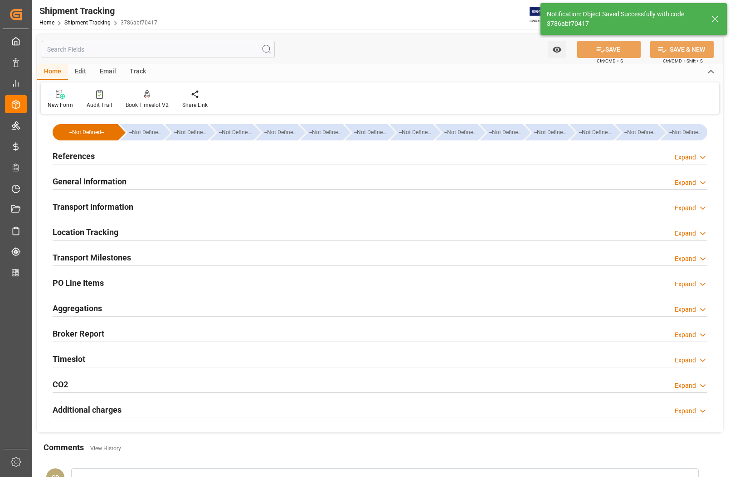
click at [71, 256] on h2 "Transport Milestones" at bounding box center [92, 257] width 78 height 12
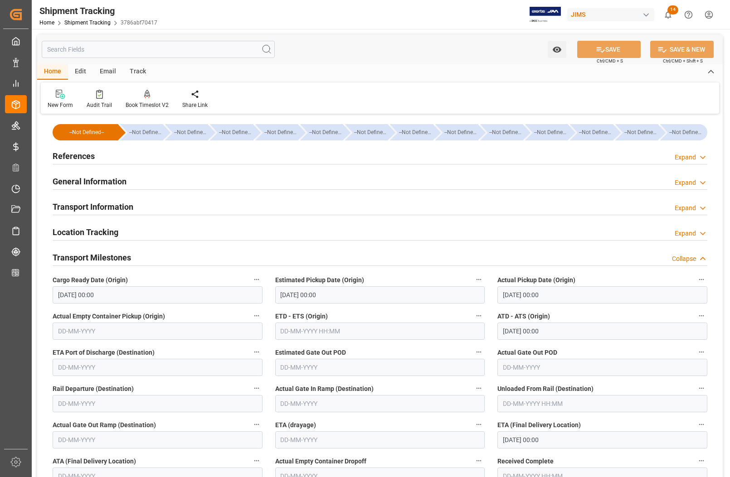
scroll to position [113, 0]
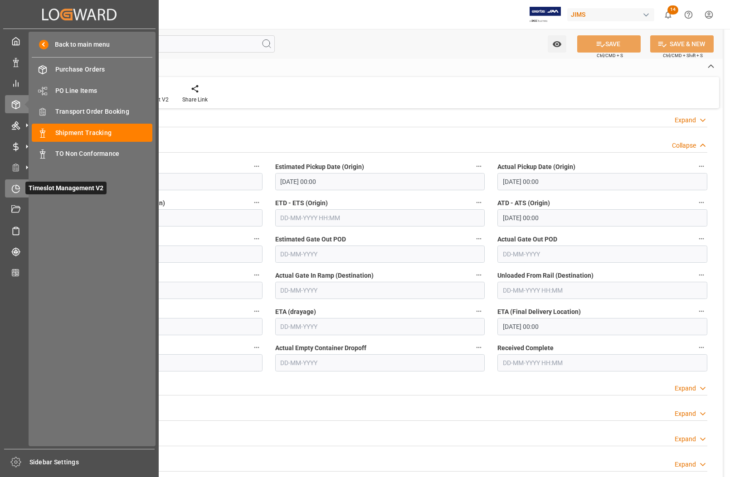
click at [19, 186] on icon at bounding box center [15, 188] width 9 height 9
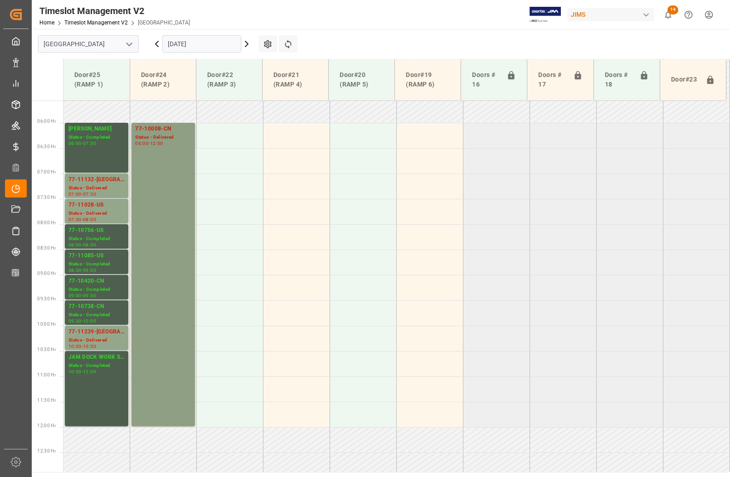
scroll to position [280, 0]
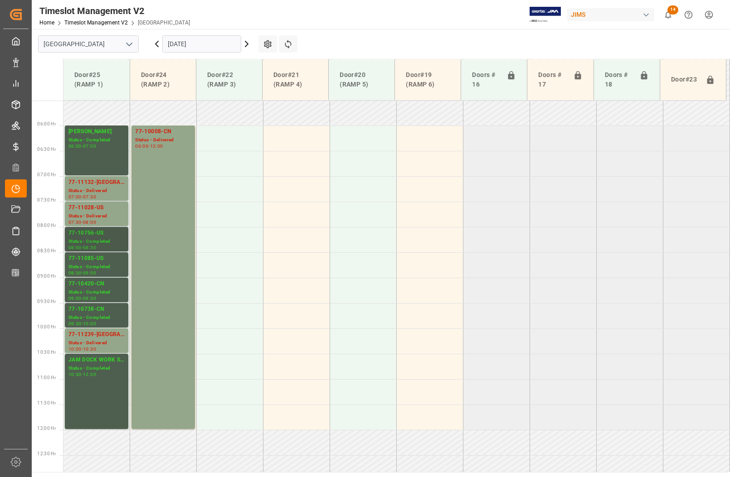
click at [98, 236] on div "77-10756-US" at bounding box center [96, 233] width 56 height 9
click at [101, 336] on div "77-11239-CA" at bounding box center [96, 334] width 56 height 9
click at [80, 39] on input "Montreal" at bounding box center [88, 43] width 101 height 17
click at [128, 41] on icon "open menu" at bounding box center [129, 44] width 11 height 11
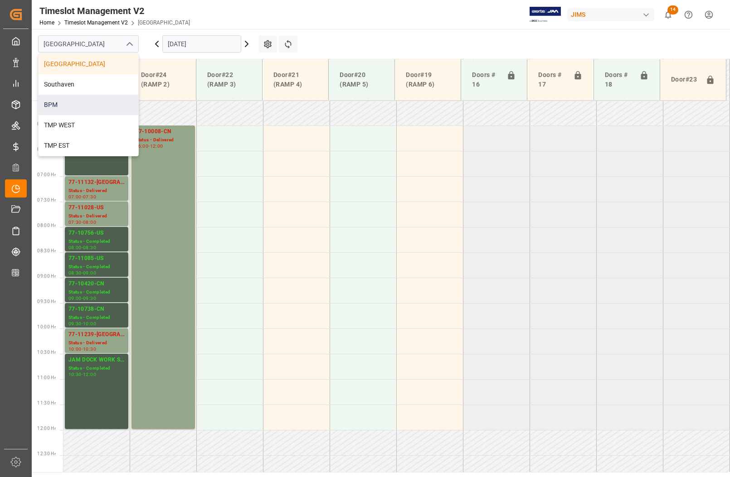
click at [76, 111] on div "BPM" at bounding box center [89, 105] width 100 height 20
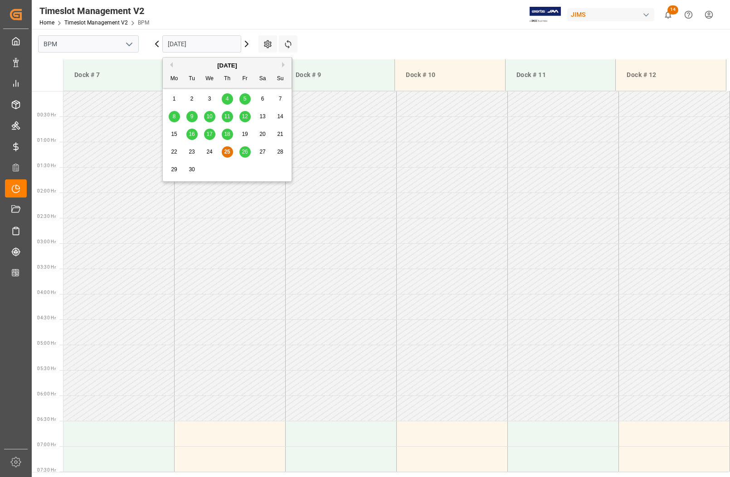
click at [184, 46] on input "25-09-2025" at bounding box center [201, 43] width 79 height 17
click at [229, 152] on span "25" at bounding box center [227, 152] width 6 height 6
click at [191, 44] on input "25-09-2025" at bounding box center [201, 43] width 79 height 17
click at [246, 150] on span "26" at bounding box center [245, 152] width 6 height 6
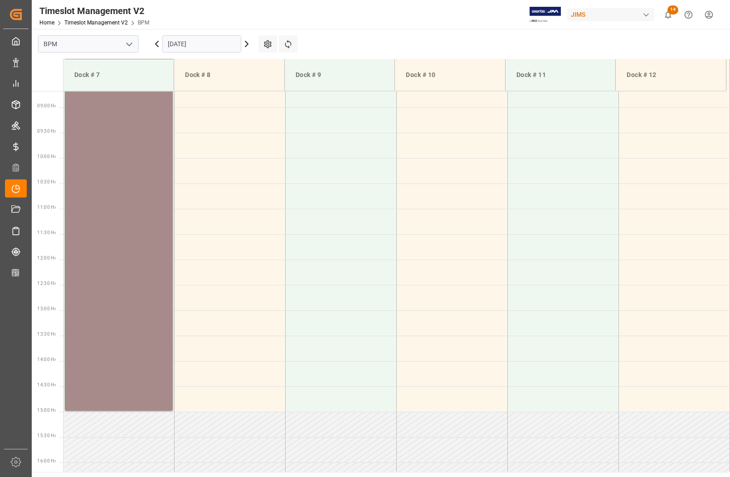
scroll to position [214, 0]
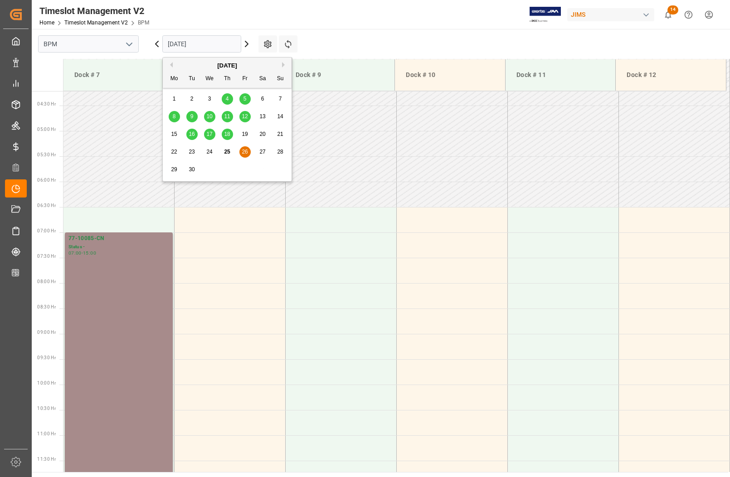
click at [195, 48] on input "26-09-2025" at bounding box center [201, 43] width 79 height 17
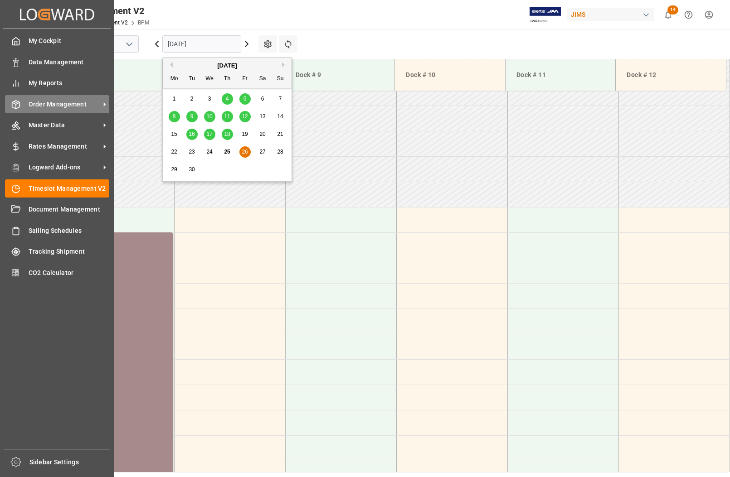
click at [47, 106] on span "Order Management" at bounding box center [65, 105] width 72 height 10
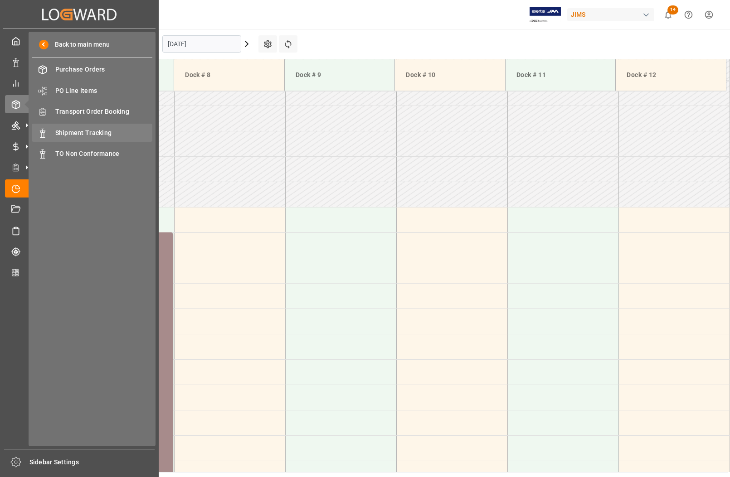
click at [56, 136] on span "Shipment Tracking" at bounding box center [103, 133] width 97 height 10
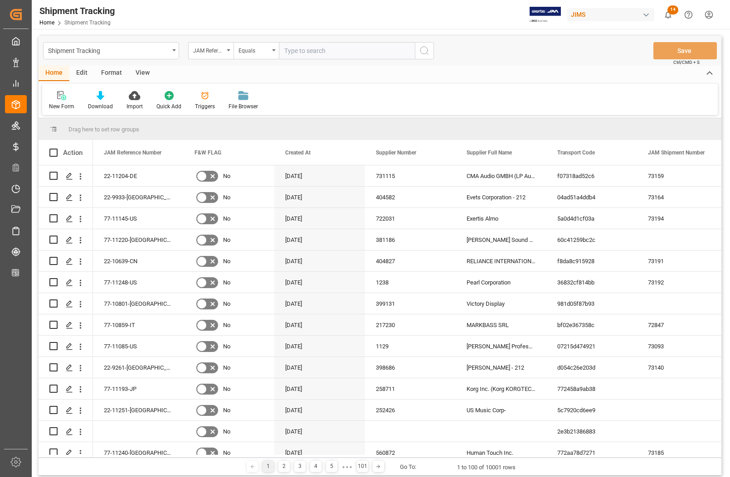
click at [292, 50] on input "text" at bounding box center [347, 50] width 136 height 17
type input "77-10590-CN"
click at [428, 48] on icon "search button" at bounding box center [424, 50] width 11 height 11
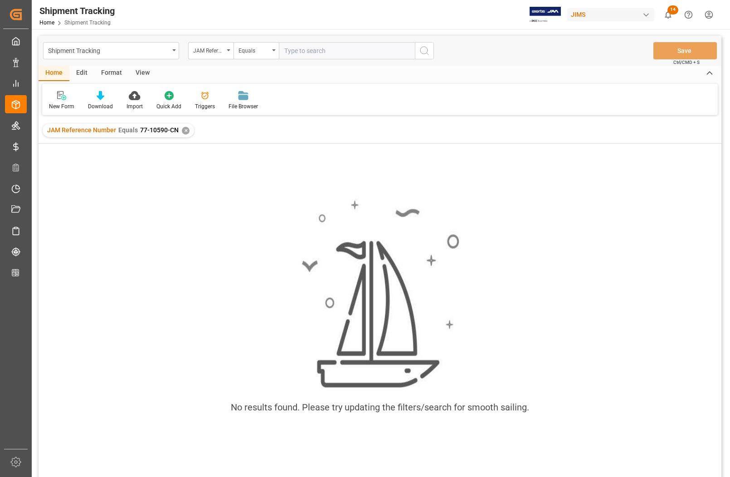
click at [183, 131] on div "✕" at bounding box center [186, 131] width 8 height 8
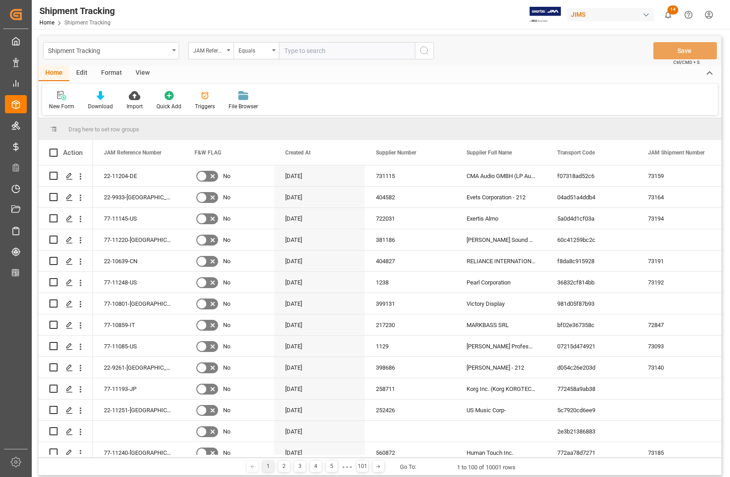
click at [303, 48] on input "text" at bounding box center [347, 50] width 136 height 17
paste input "77-10590-CN"
type input "77-10590-TW"
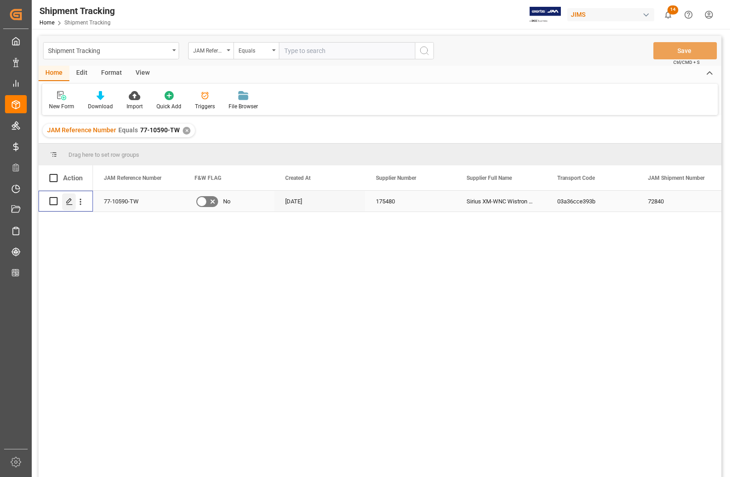
click at [67, 201] on polygon "Press SPACE to select this row." at bounding box center [69, 200] width 5 height 5
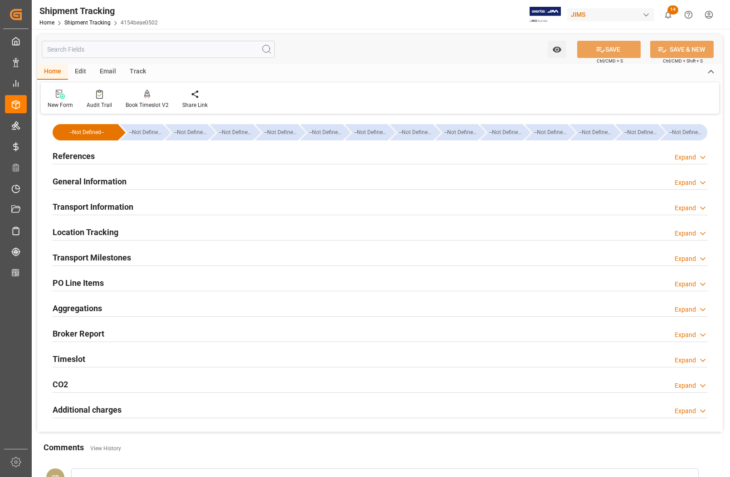
click at [77, 259] on h2 "Transport Milestones" at bounding box center [92, 257] width 78 height 12
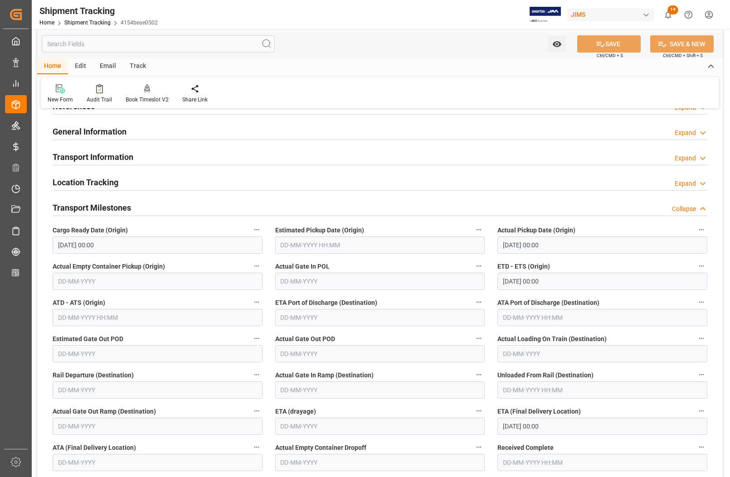
scroll to position [113, 0]
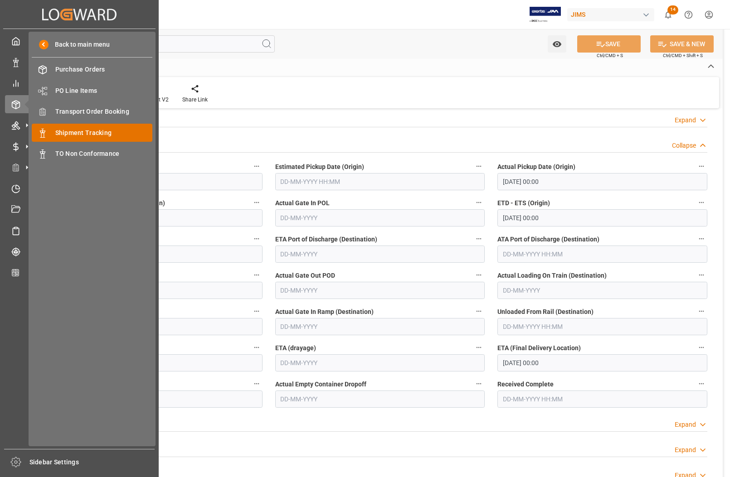
click at [53, 133] on div "Shipment Tracking Shipment Tracking" at bounding box center [92, 133] width 121 height 18
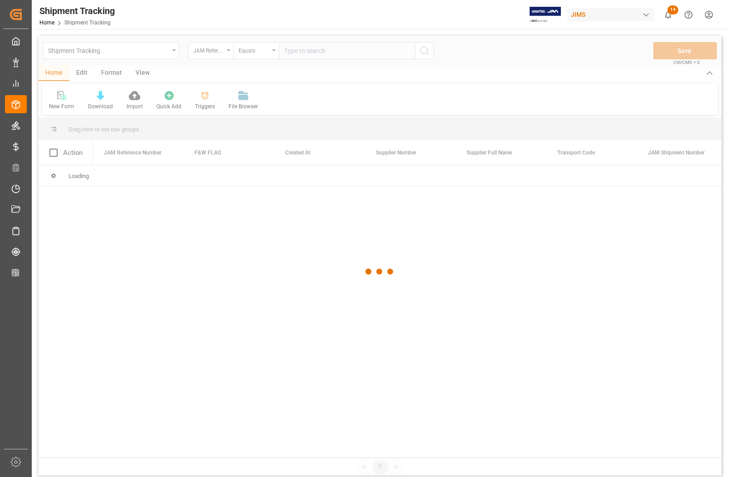
click at [309, 51] on div at bounding box center [380, 272] width 682 height 472
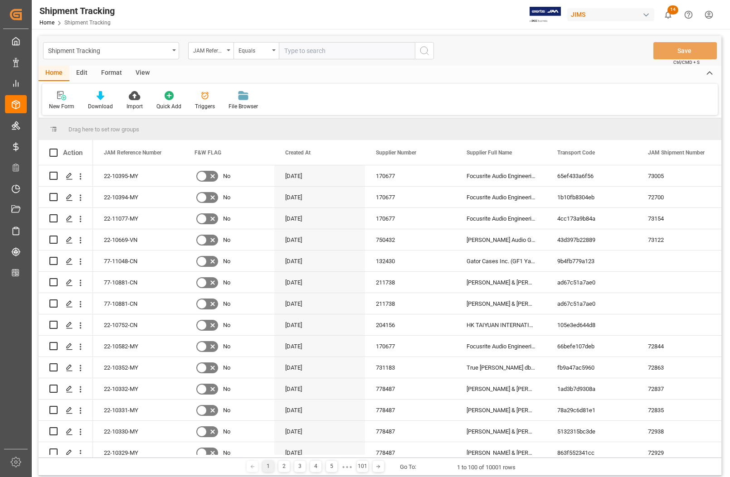
click at [309, 51] on input "text" at bounding box center [347, 50] width 136 height 17
type input "77-10411-GB"
click at [426, 48] on circle "search button" at bounding box center [423, 50] width 7 height 7
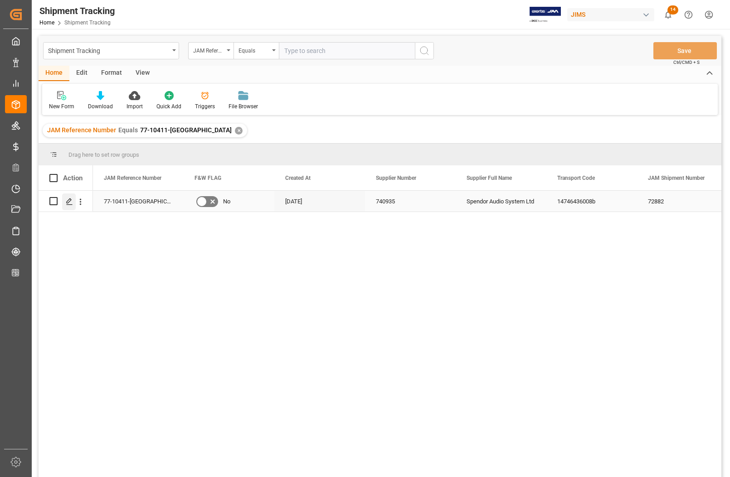
click at [68, 202] on icon "Press SPACE to select this row." at bounding box center [69, 201] width 7 height 7
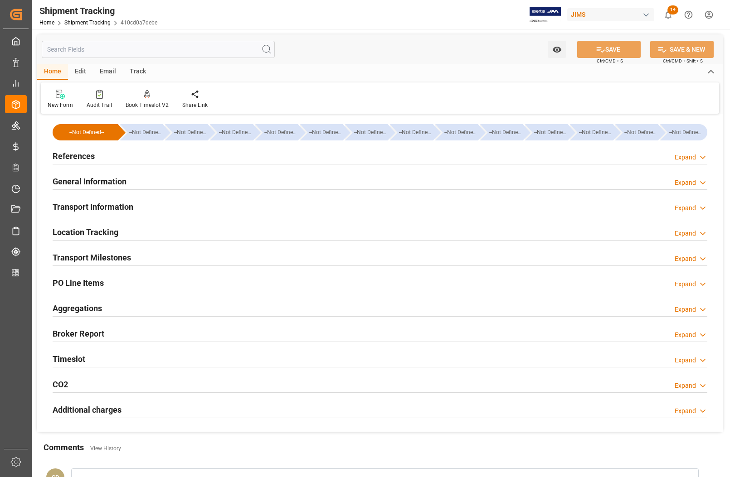
type input "02-09-2025 00:00"
type input "08-09-2025 00:00"
type input "19-09-2025"
type input "19-09-2025 00:00"
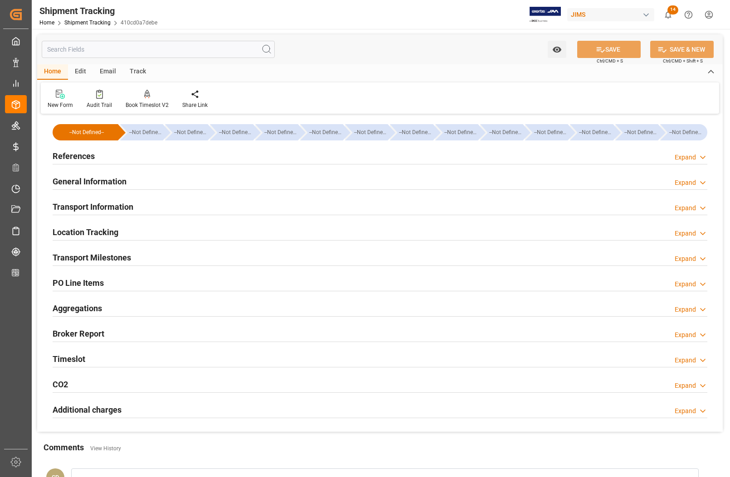
type input "19-09-2025"
type input "24-09-2025 00:00"
type input "24-09-2025"
click at [80, 259] on h2 "Transport Milestones" at bounding box center [92, 257] width 78 height 12
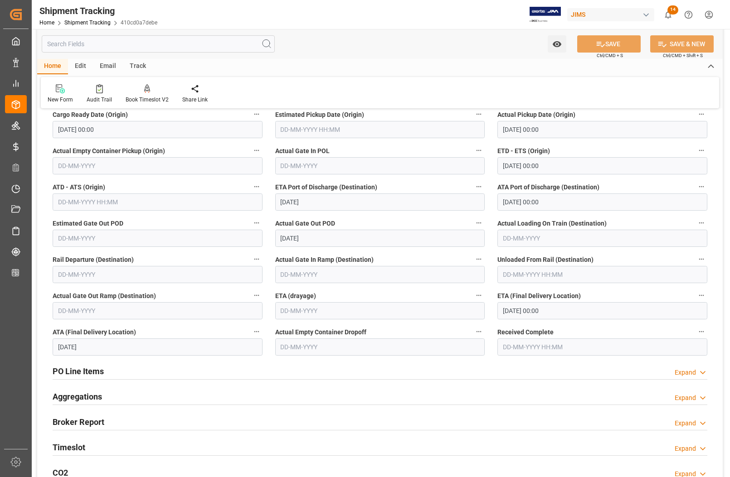
scroll to position [170, 0]
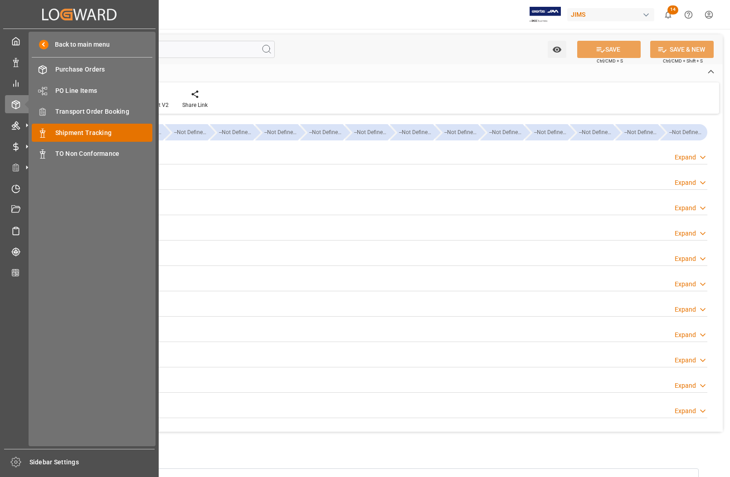
click at [67, 132] on span "Shipment Tracking" at bounding box center [103, 133] width 97 height 10
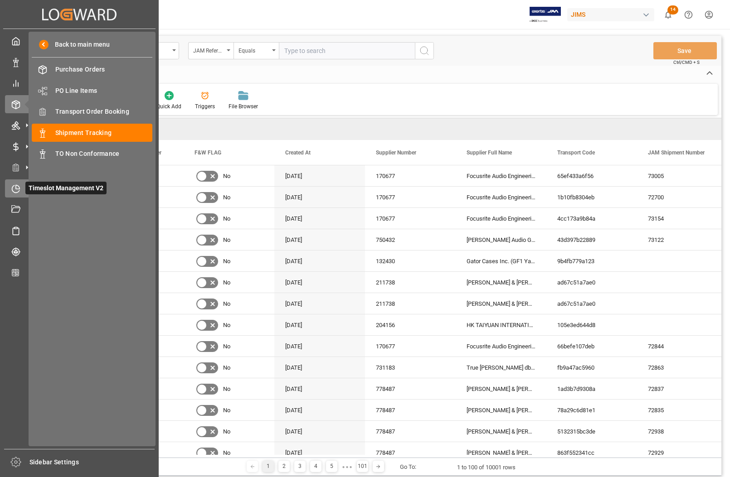
click at [16, 184] on icon at bounding box center [15, 188] width 9 height 9
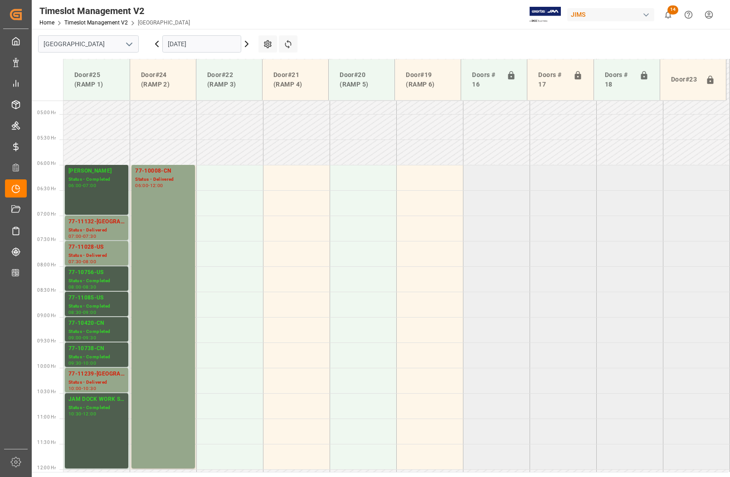
scroll to position [223, 0]
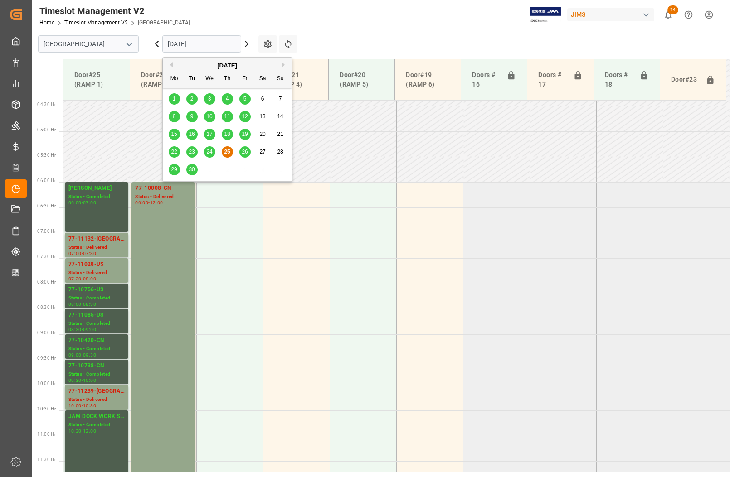
click at [184, 49] on input "25-09-2025" at bounding box center [201, 43] width 79 height 17
click at [241, 152] on div "26" at bounding box center [244, 152] width 11 height 11
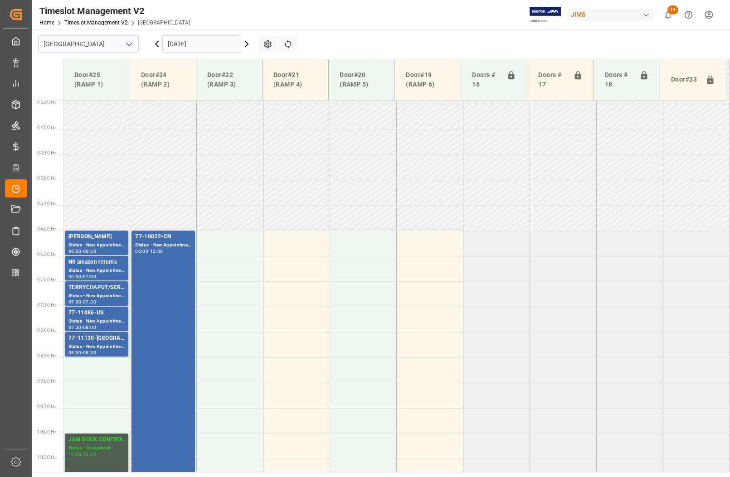
scroll to position [166, 0]
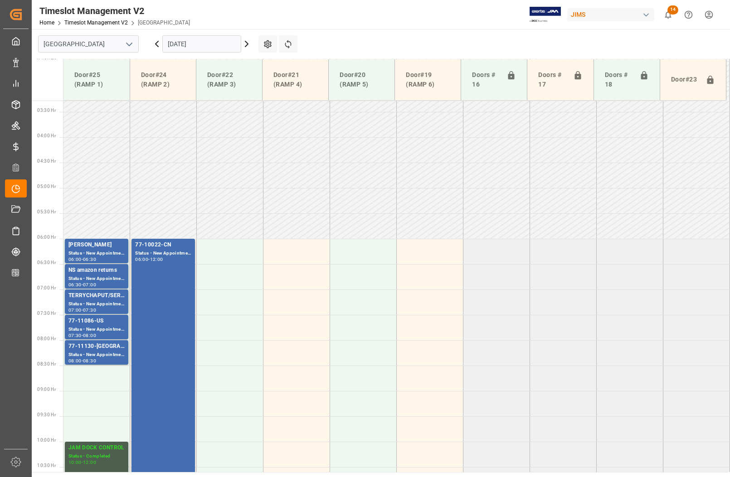
click at [190, 41] on input "26-09-2025" at bounding box center [201, 43] width 79 height 17
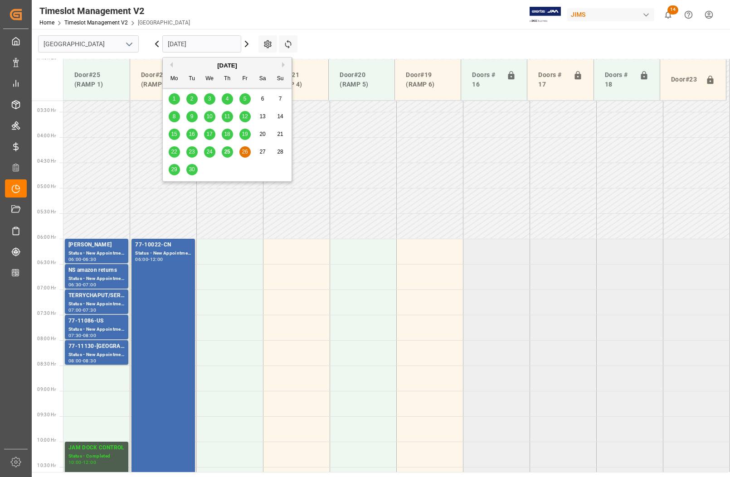
click at [209, 150] on span "24" at bounding box center [209, 152] width 6 height 6
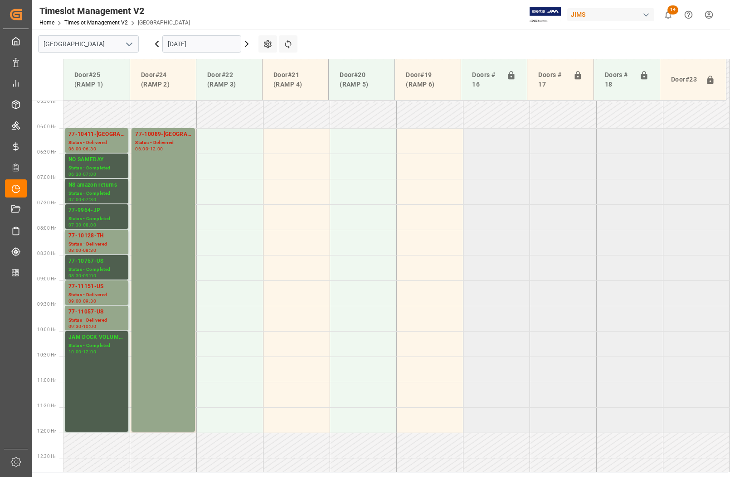
scroll to position [265, 0]
